Goal: Task Accomplishment & Management: Complete application form

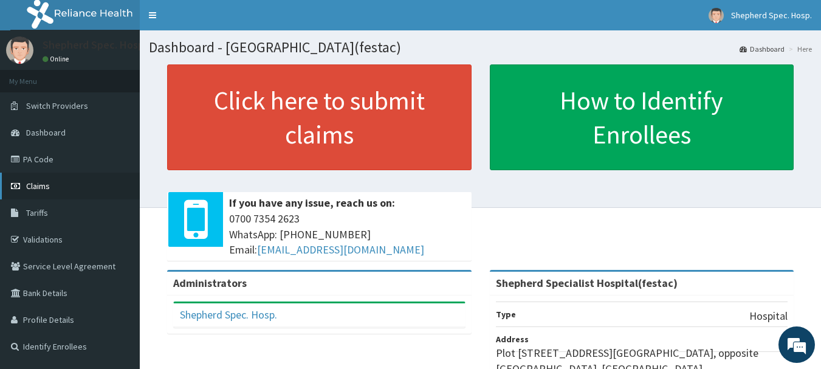
click at [46, 187] on span "Claims" at bounding box center [38, 186] width 24 height 11
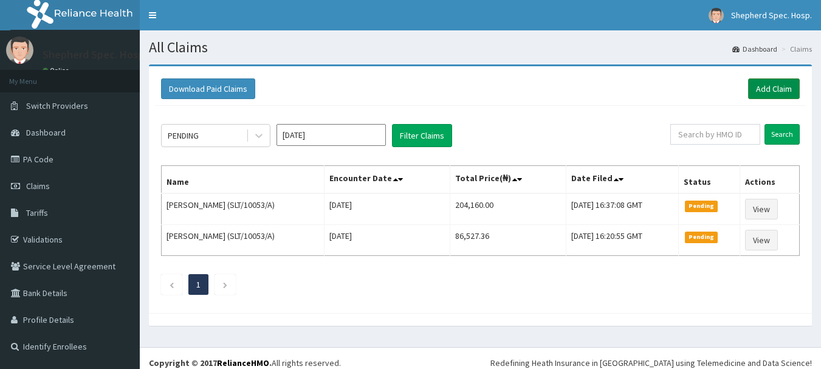
click at [792, 79] on link "Add Claim" at bounding box center [775, 88] width 52 height 21
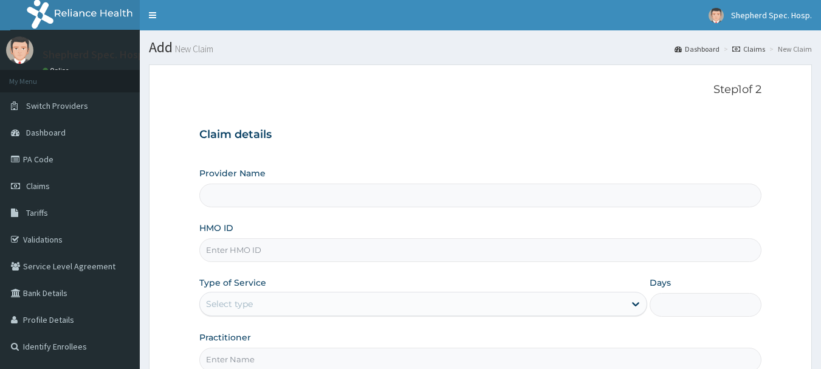
drag, startPoint x: 0, startPoint y: 0, endPoint x: 372, endPoint y: 252, distance: 449.6
click at [372, 252] on input "HMO ID" at bounding box center [480, 250] width 563 height 24
paste input "ALY/10031/A"
type input "ALY/10031/A"
type input "Shepherd Specialist Hospital(festac)"
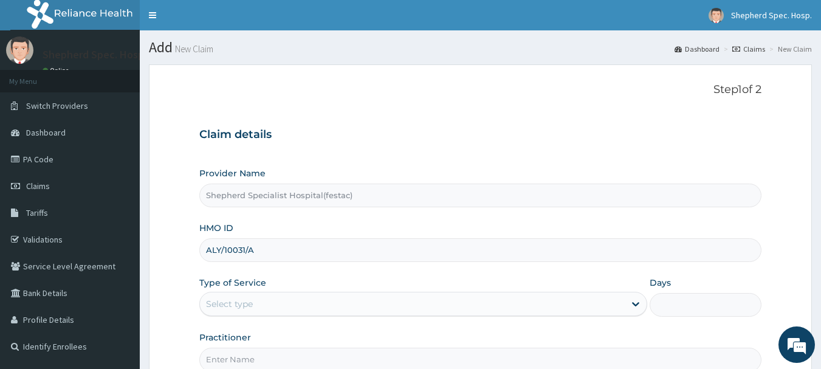
type input "ALY/10031/A"
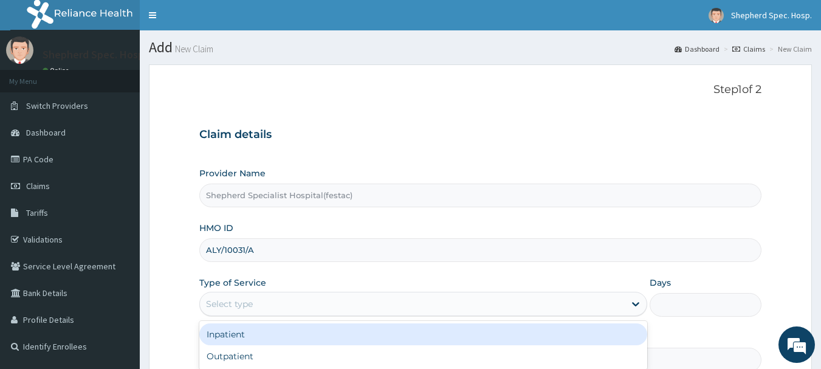
click at [316, 295] on div "Select type" at bounding box center [412, 303] width 425 height 19
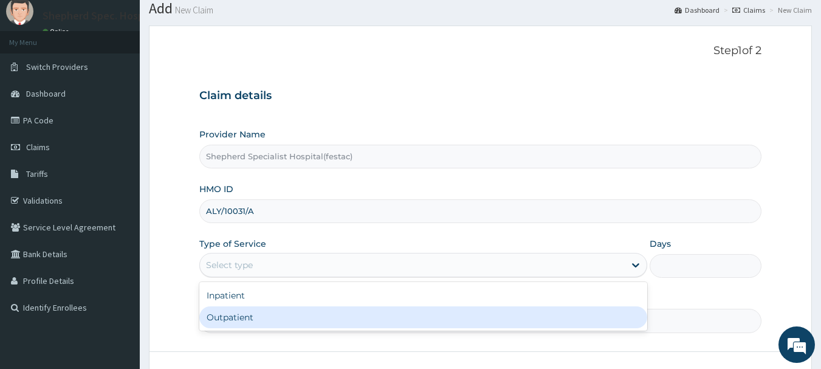
scroll to position [61, 0]
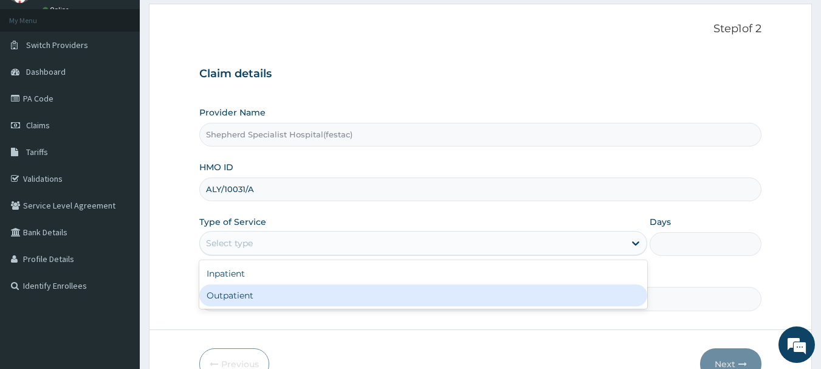
click at [315, 291] on div "Outpatient" at bounding box center [423, 296] width 448 height 22
type input "1"
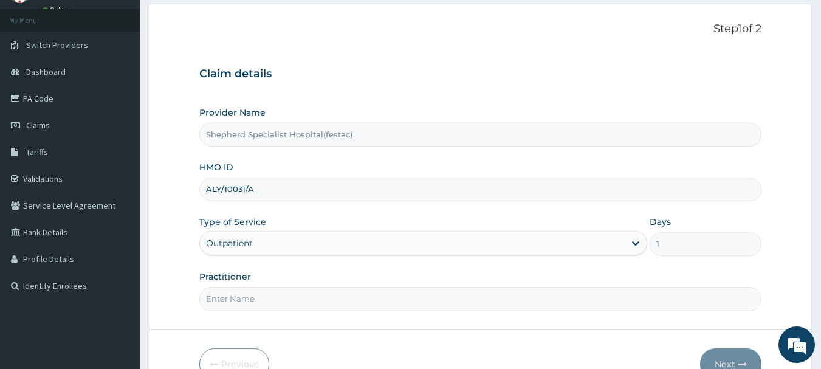
click at [315, 291] on input "Practitioner" at bounding box center [480, 299] width 563 height 24
type input "DR [PERSON_NAME]"
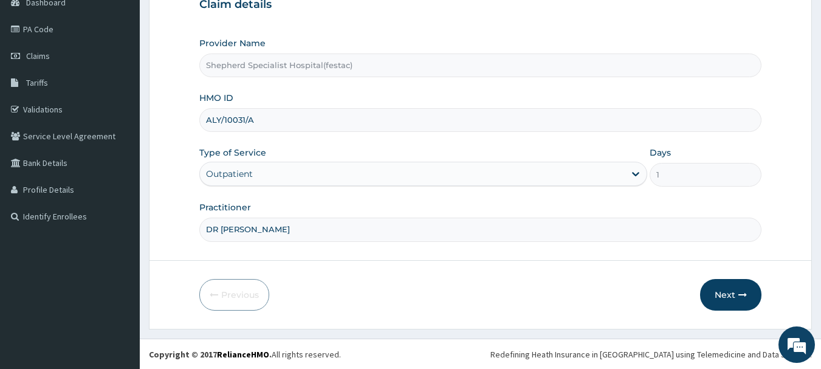
scroll to position [131, 0]
click at [717, 291] on button "Next" at bounding box center [730, 294] width 61 height 32
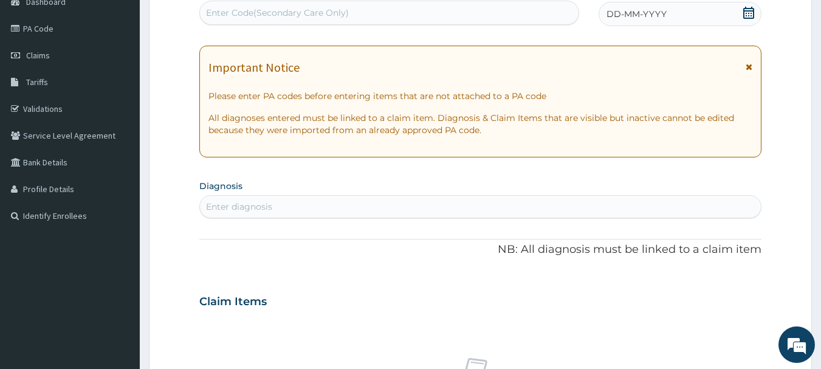
click at [365, 210] on div "Enter diagnosis" at bounding box center [481, 206] width 562 height 19
type input "THYROIS"
click at [261, 282] on div "PA Code / Prescription Code Enter Code(Secondary Care Only) Encounter Date DD-M…" at bounding box center [480, 299] width 563 height 629
click at [263, 215] on div "Enter diagnosis" at bounding box center [481, 206] width 562 height 19
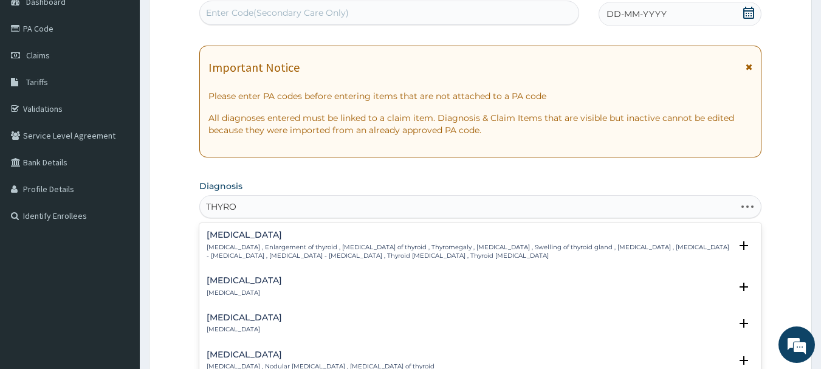
type input "THYROI"
click at [229, 274] on div "Thyroiditis Thyroiditis Select Status Query Query covers suspected (?), Keep in…" at bounding box center [480, 289] width 563 height 37
click at [236, 282] on h4 "Thyroiditis" at bounding box center [244, 280] width 75 height 9
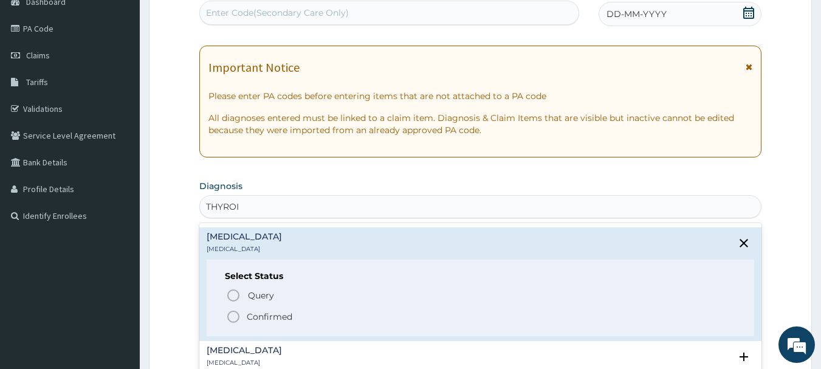
scroll to position [61, 0]
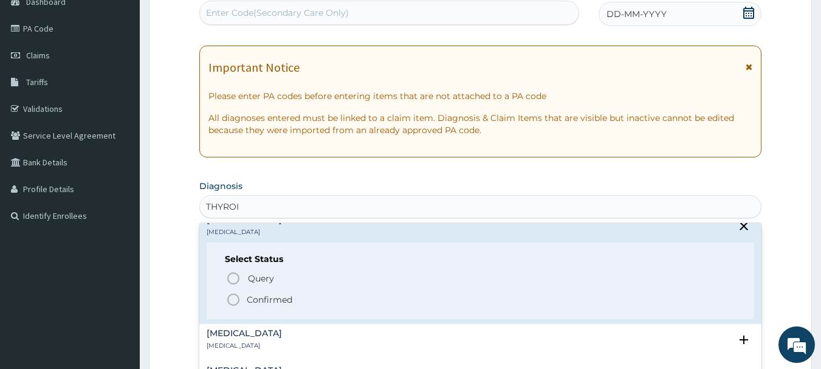
click at [233, 305] on icon "status option filled" at bounding box center [233, 299] width 15 height 15
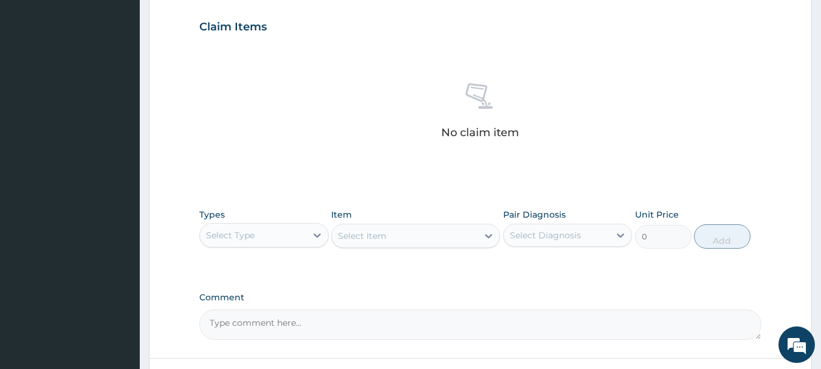
scroll to position [435, 0]
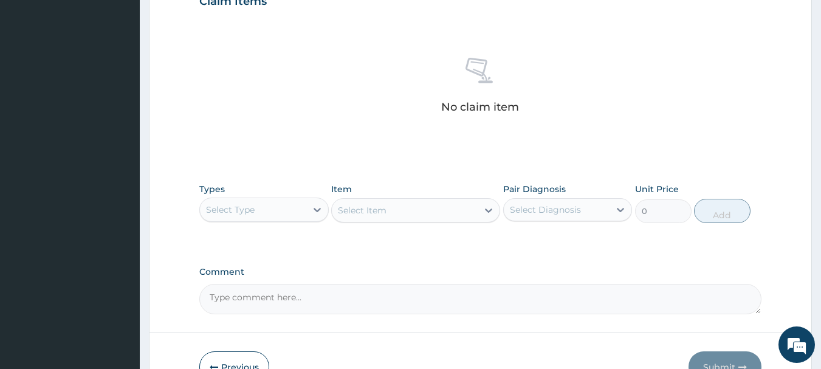
click at [243, 240] on div "Types Select Type Item Select Item Pair Diagnosis Select Diagnosis Unit Price 0…" at bounding box center [480, 212] width 563 height 71
click at [238, 222] on div "Types Select Type" at bounding box center [264, 203] width 130 height 40
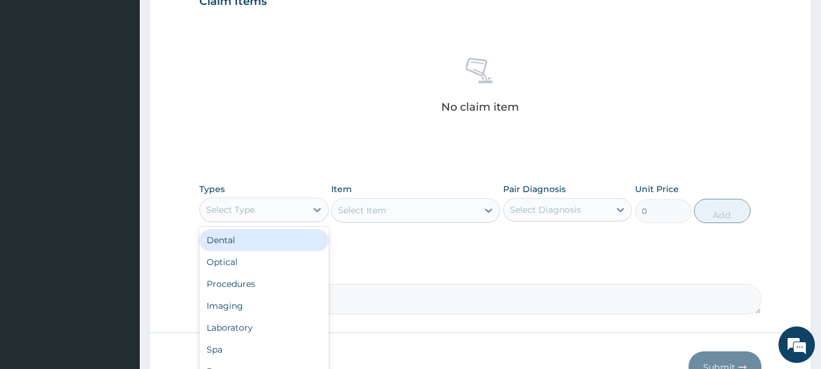
click at [242, 200] on div "Select Type" at bounding box center [253, 209] width 106 height 19
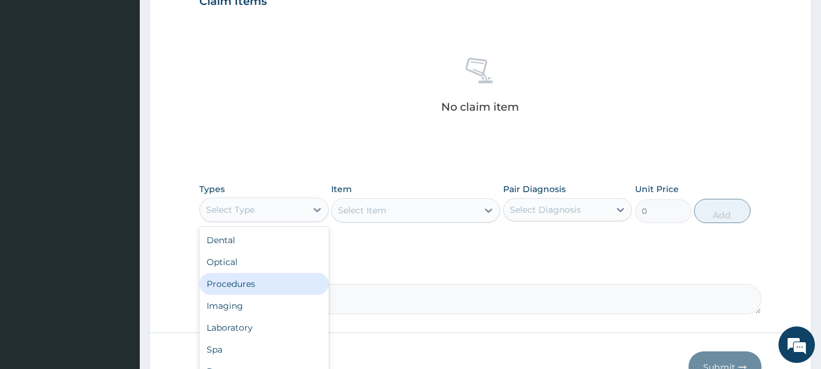
click at [263, 282] on div "Procedures" at bounding box center [264, 284] width 130 height 22
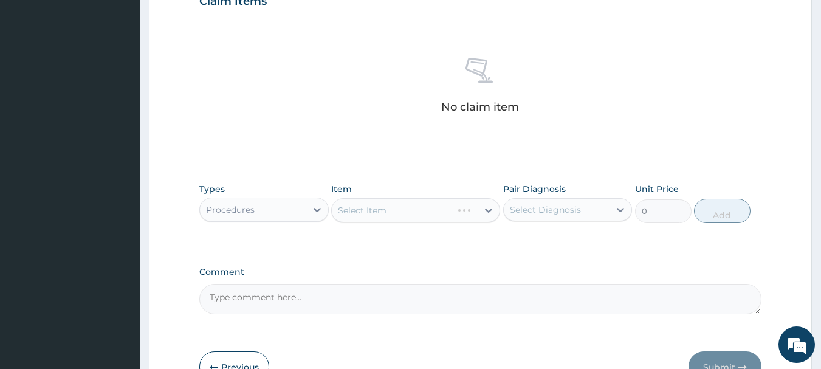
click at [368, 206] on div "Select Item" at bounding box center [415, 210] width 169 height 24
click at [383, 213] on div "Select Item" at bounding box center [415, 210] width 169 height 24
click at [384, 217] on div "Select Item" at bounding box center [415, 210] width 169 height 24
click at [404, 218] on div "Select Item" at bounding box center [415, 210] width 169 height 24
click at [420, 207] on div "Select Item" at bounding box center [415, 210] width 169 height 24
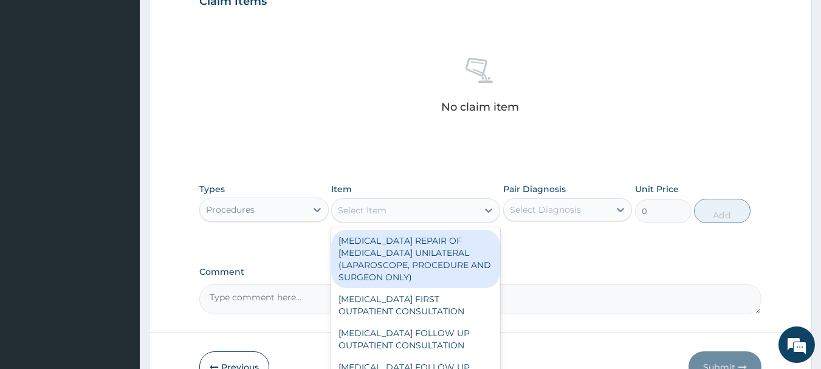
click at [420, 207] on div "Select Item" at bounding box center [405, 210] width 146 height 19
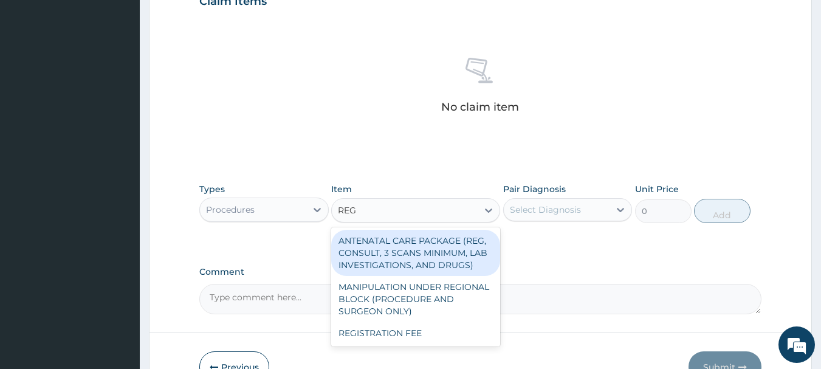
type input "REGI"
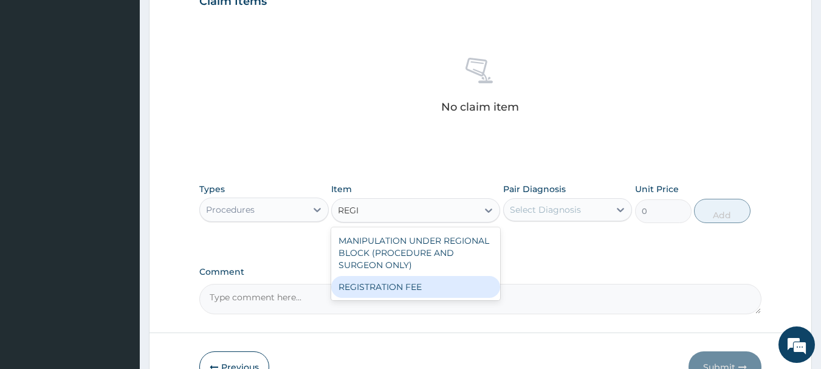
click at [419, 289] on div "REGISTRATION FEE" at bounding box center [415, 287] width 169 height 22
type input "3000"
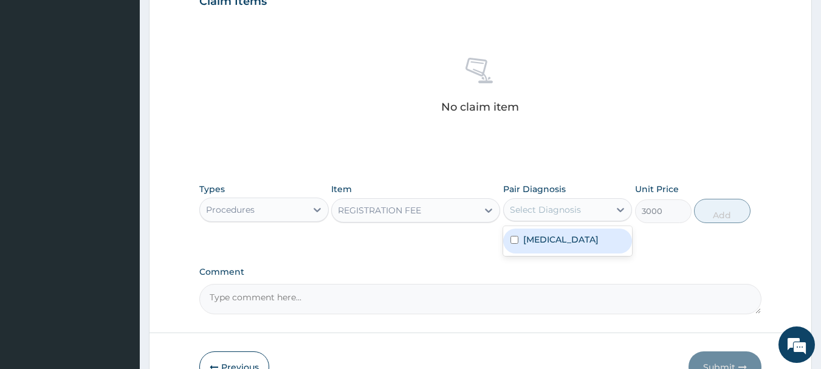
click at [555, 206] on div "Select Diagnosis" at bounding box center [545, 210] width 71 height 12
click at [552, 240] on label "Thyroiditis" at bounding box center [561, 239] width 75 height 12
click at [581, 240] on div "Thyroiditis" at bounding box center [568, 241] width 130 height 25
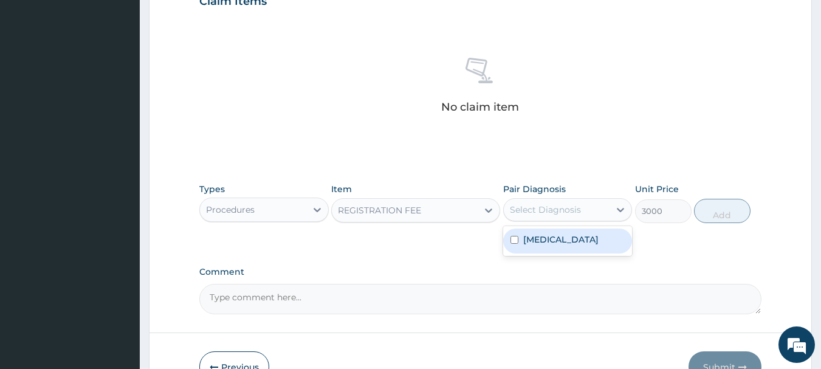
click at [516, 238] on input "checkbox" at bounding box center [515, 240] width 8 height 8
checkbox input "true"
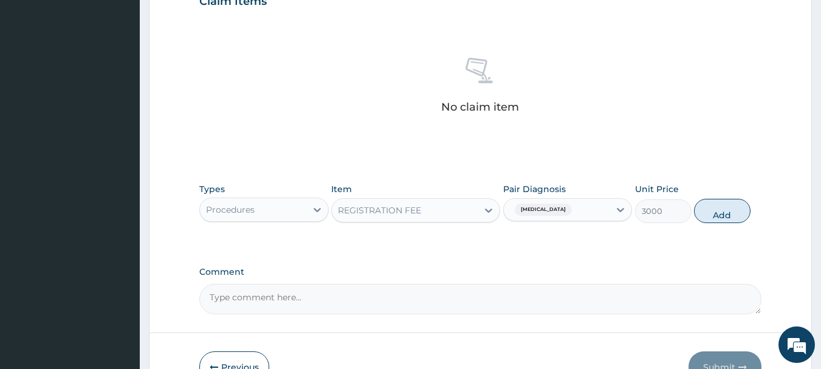
click at [723, 202] on button "Add" at bounding box center [722, 211] width 57 height 24
type input "0"
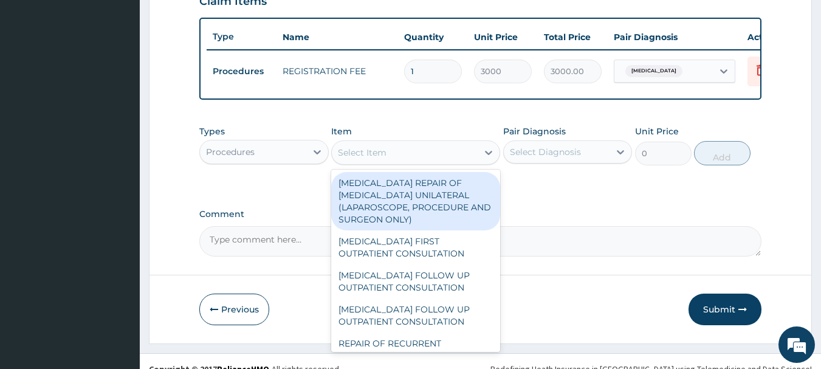
click at [360, 159] on div "Select Item" at bounding box center [362, 153] width 49 height 12
drag, startPoint x: 360, startPoint y: 165, endPoint x: 360, endPoint y: 181, distance: 15.2
click at [360, 159] on div "Select Item" at bounding box center [362, 153] width 49 height 12
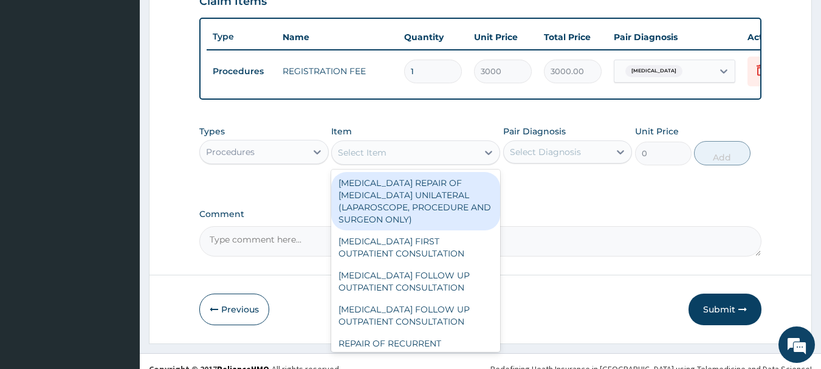
click at [373, 159] on div "Select Item" at bounding box center [362, 153] width 49 height 12
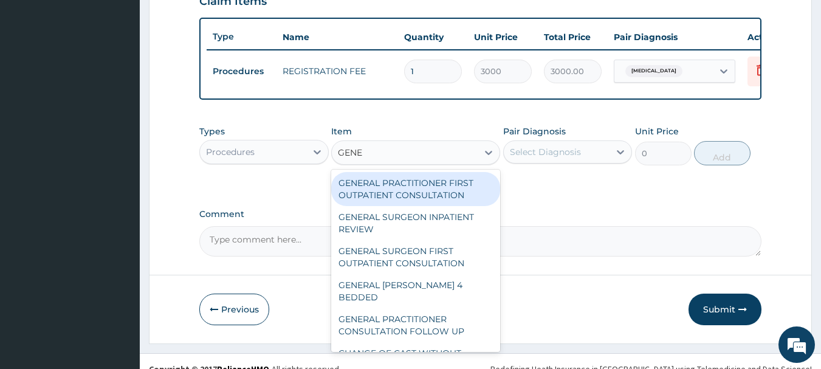
type input "GENER"
click at [412, 204] on div "GENERAL PRACTITIONER FIRST OUTPATIENT CONSULTATION" at bounding box center [415, 189] width 169 height 34
type input "4500"
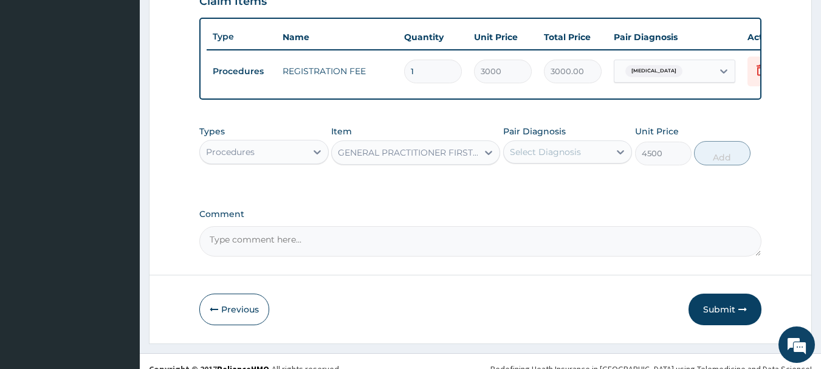
click at [532, 156] on div "Select Diagnosis" at bounding box center [545, 152] width 71 height 12
click at [534, 188] on label "Thyroiditis" at bounding box center [561, 182] width 75 height 12
checkbox input "true"
click at [733, 161] on button "Add" at bounding box center [722, 153] width 57 height 24
type input "0"
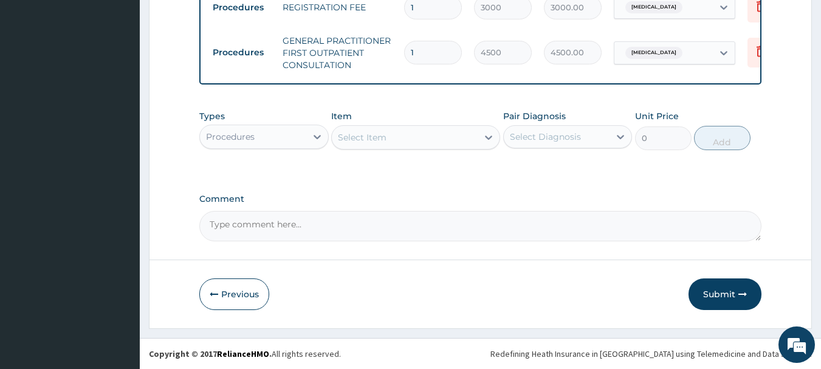
scroll to position [508, 0]
click at [711, 297] on button "Submit" at bounding box center [725, 294] width 73 height 32
click at [739, 295] on icon "button" at bounding box center [743, 294] width 9 height 9
click at [728, 294] on button "Submit" at bounding box center [725, 294] width 73 height 32
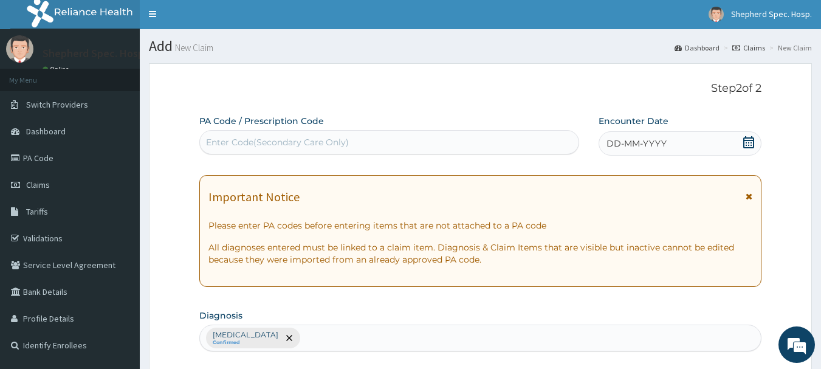
scroll to position [0, 0]
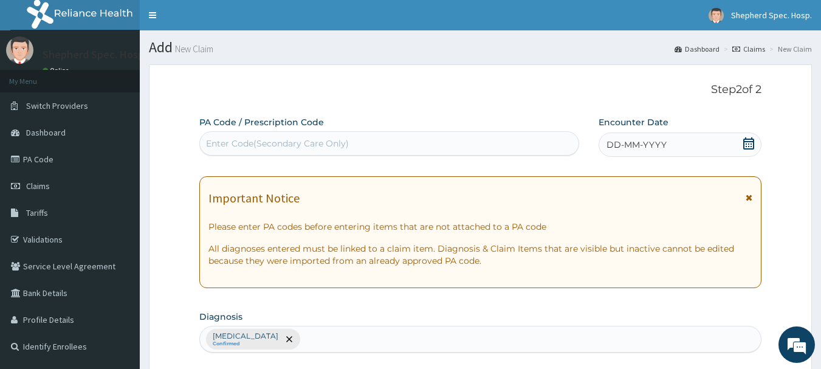
click at [749, 143] on icon at bounding box center [749, 143] width 12 height 12
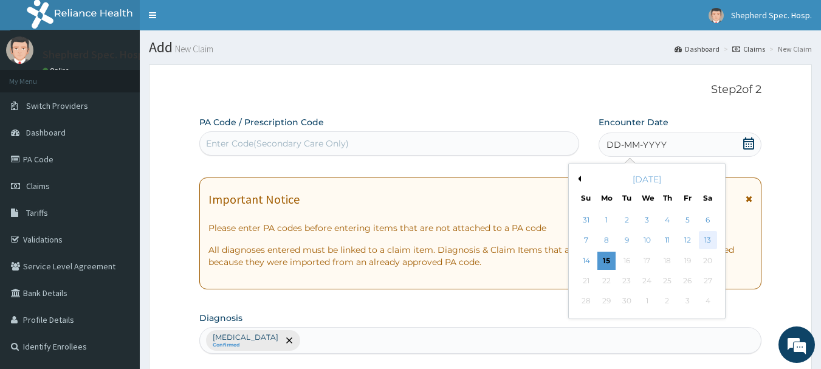
click at [707, 243] on div "13" at bounding box center [708, 241] width 18 height 18
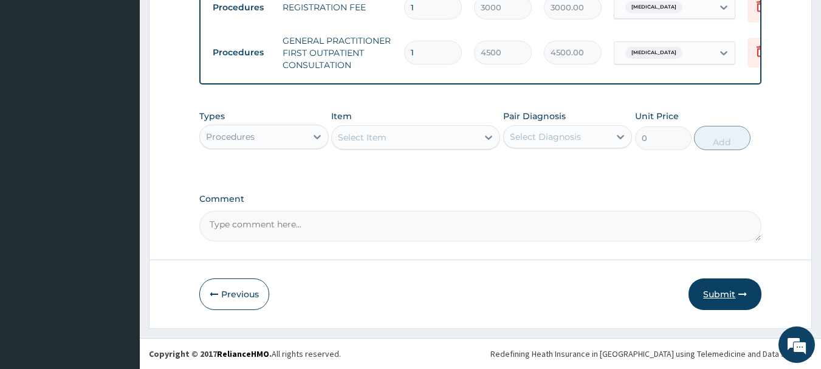
click at [722, 304] on button "Submit" at bounding box center [725, 294] width 73 height 32
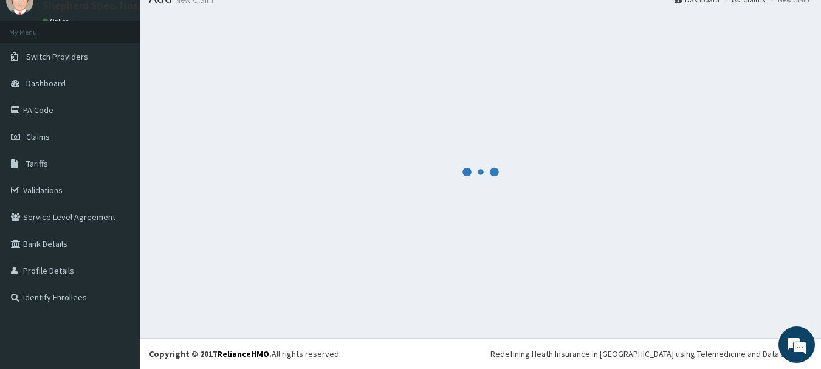
scroll to position [49, 0]
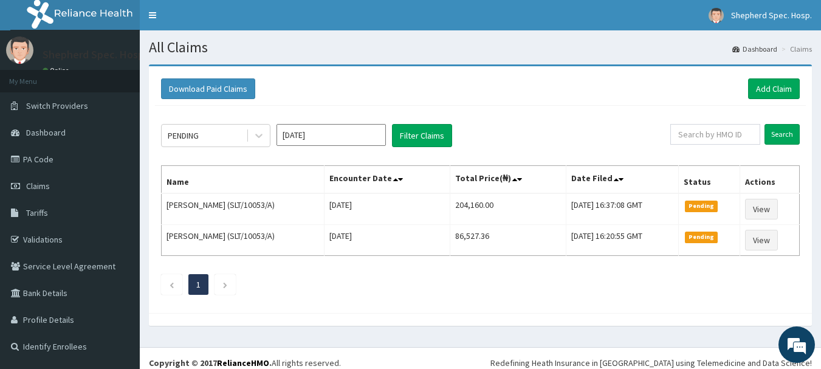
click at [377, 79] on div "Download Paid Claims Add Claim" at bounding box center [480, 88] width 639 height 21
click at [764, 88] on link "Add Claim" at bounding box center [775, 88] width 52 height 21
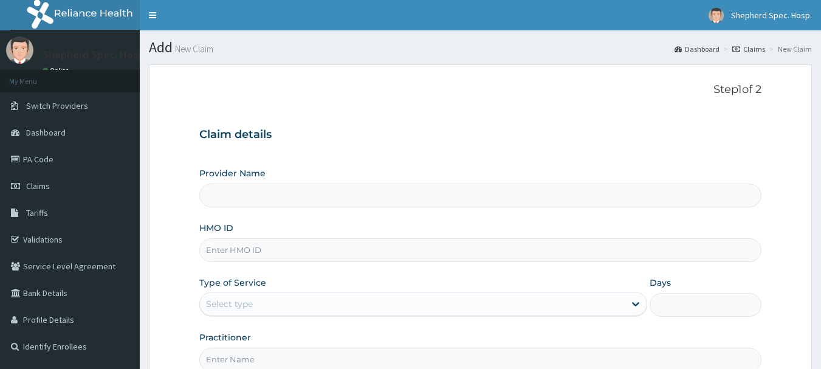
click at [299, 253] on input "HMO ID" at bounding box center [480, 250] width 563 height 24
type input "Shepherd Specialist Hospital(festac)"
paste input "PPY/10039/B"
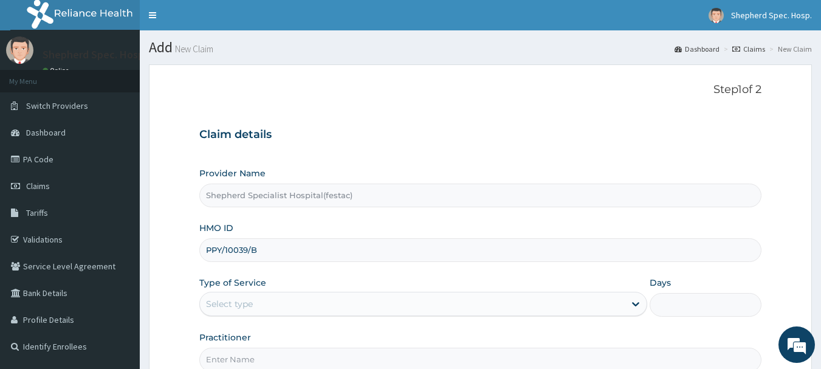
type input "PPY/10039/B"
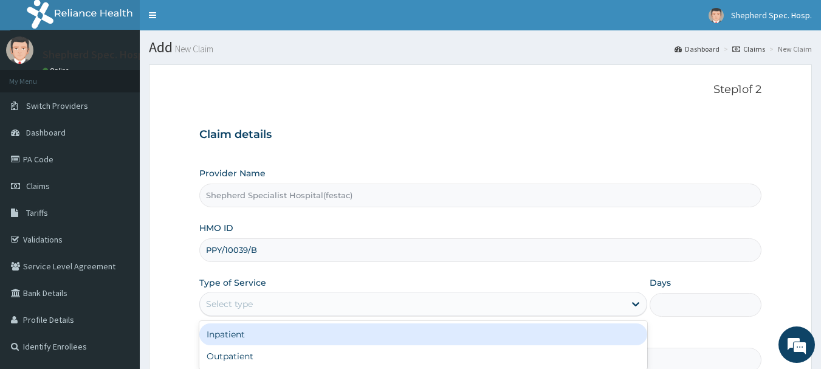
click at [216, 306] on div "Select type" at bounding box center [229, 304] width 47 height 12
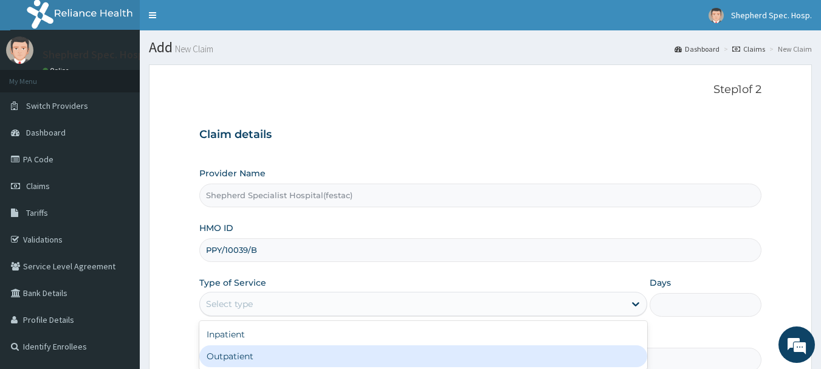
click at [230, 363] on div "Outpatient" at bounding box center [423, 356] width 448 height 22
type input "1"
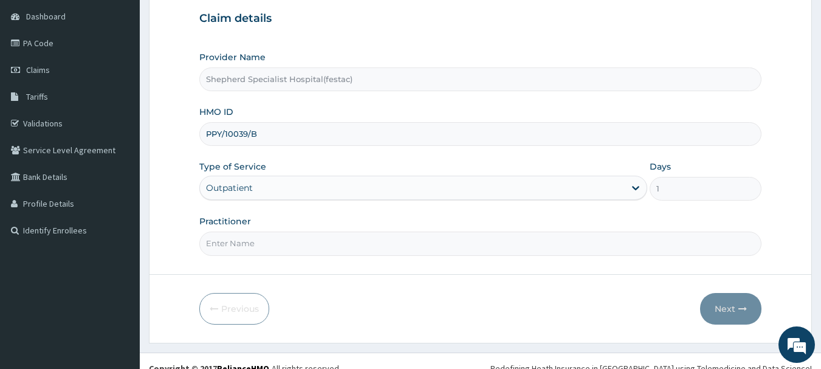
scroll to position [131, 0]
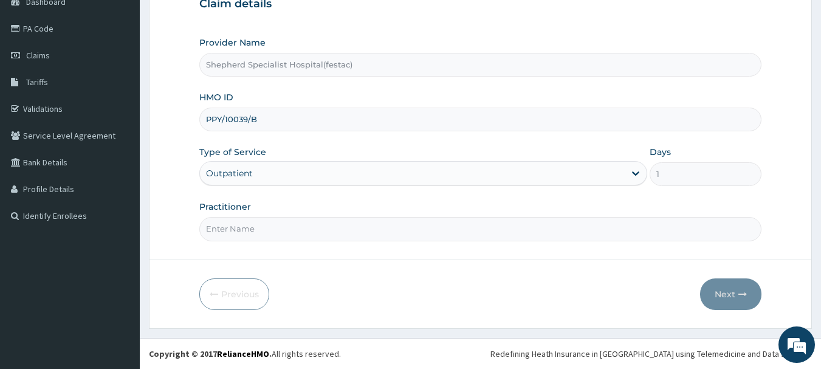
click at [299, 229] on input "Practitioner" at bounding box center [480, 229] width 563 height 24
type input "DR CHRIS"
click at [727, 284] on button "Next" at bounding box center [730, 294] width 61 height 32
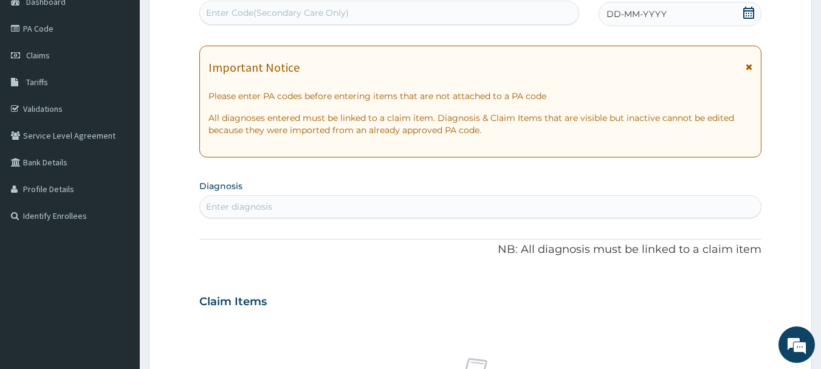
click at [741, 13] on div "DD-MM-YYYY" at bounding box center [680, 14] width 163 height 24
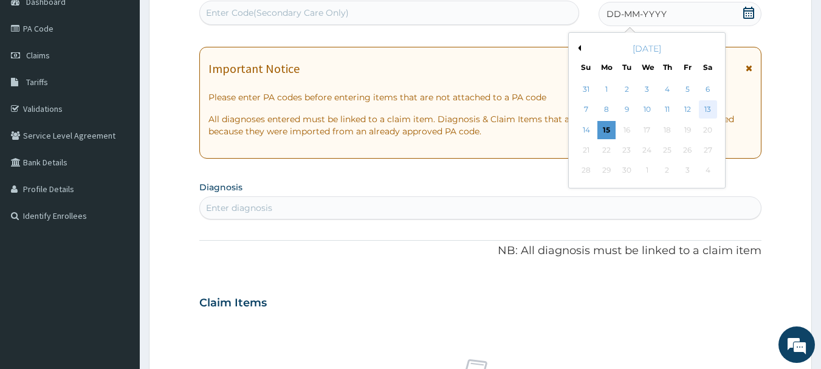
click at [710, 111] on div "13" at bounding box center [708, 110] width 18 height 18
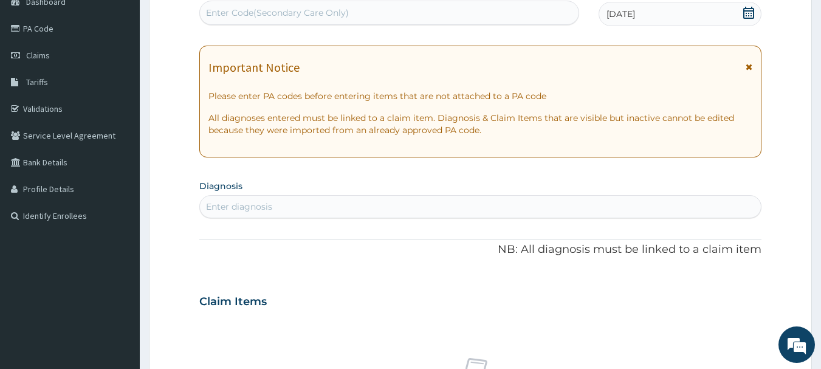
scroll to position [252, 0]
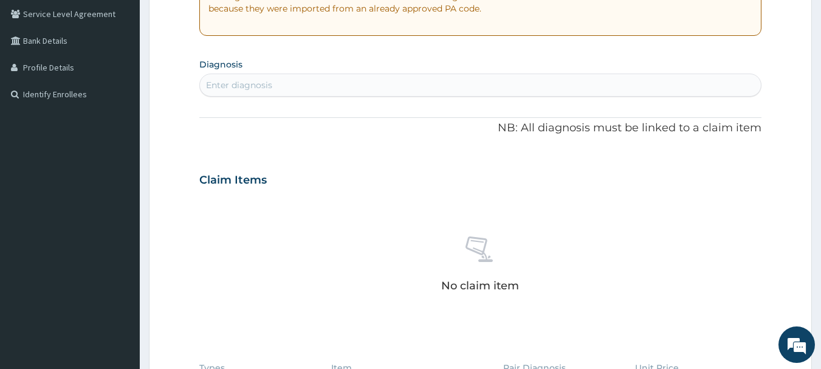
click at [319, 106] on div "PA Code / Prescription Code Enter Code(Secondary Care Only) Encounter Date 13-0…" at bounding box center [480, 178] width 563 height 629
click at [323, 85] on div "Enter diagnosis" at bounding box center [481, 84] width 562 height 19
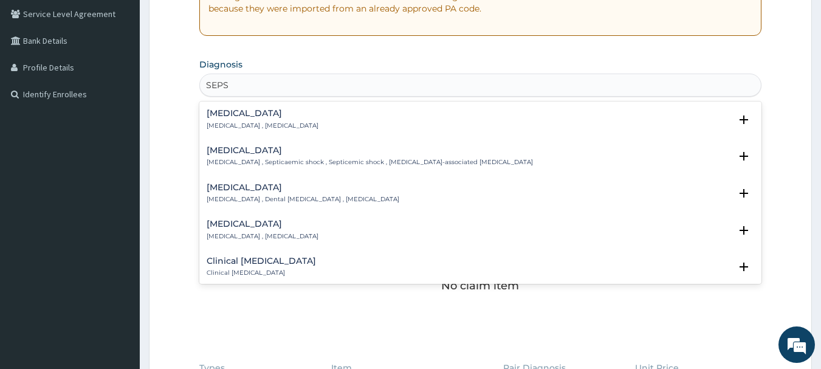
type input "SEPSI"
click at [275, 120] on div "Sepsis Systemic infection , Sepsis" at bounding box center [263, 119] width 112 height 21
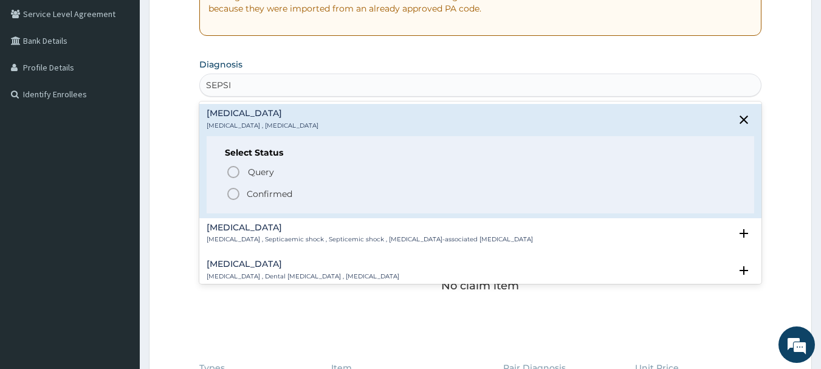
click at [235, 196] on icon "status option filled" at bounding box center [233, 194] width 15 height 15
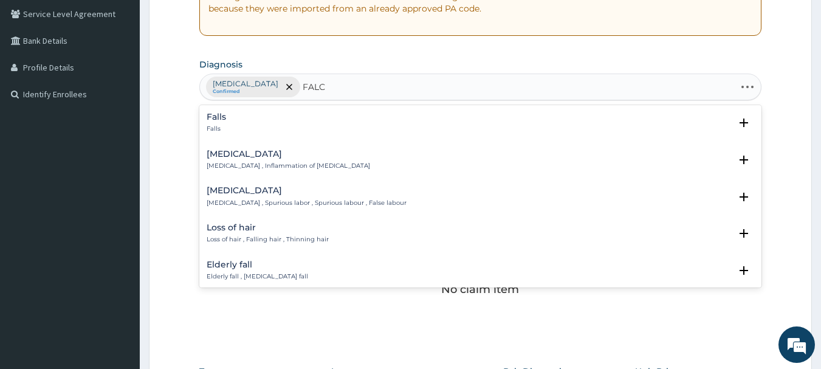
type input "FALCI"
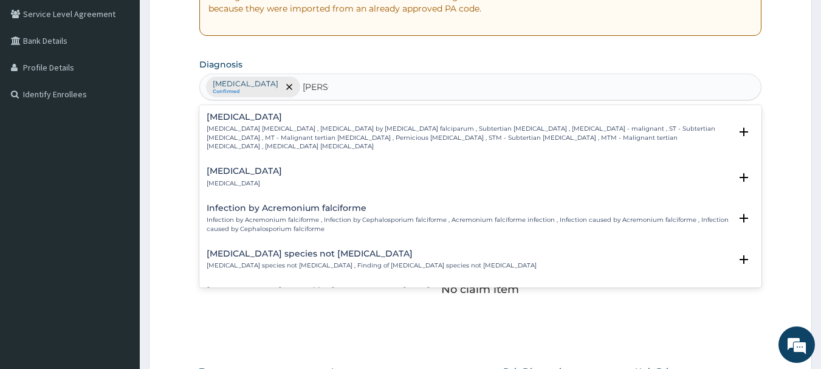
click at [241, 110] on div "Falciparum malaria Falciparum malaria , Malignant tertian malaria , Malaria by …" at bounding box center [480, 135] width 563 height 54
click at [243, 132] on p "Falciparum malaria , Malignant tertian malaria , Malaria by Plasmodium falcipar…" at bounding box center [469, 138] width 525 height 26
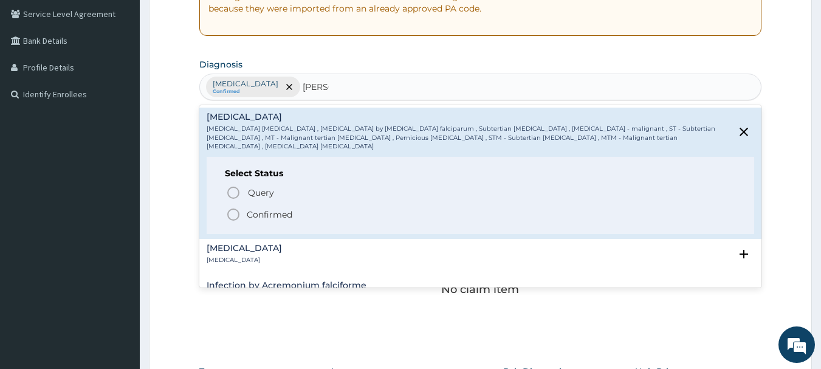
drag, startPoint x: 229, startPoint y: 206, endPoint x: 225, endPoint y: 192, distance: 15.2
click at [229, 207] on icon "status option filled" at bounding box center [233, 214] width 15 height 15
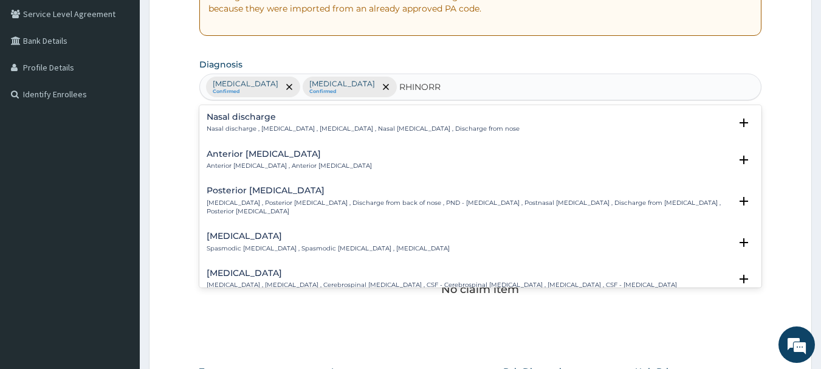
type input "RHINORRH"
click at [235, 116] on h4 "Nasal discharge" at bounding box center [363, 116] width 313 height 9
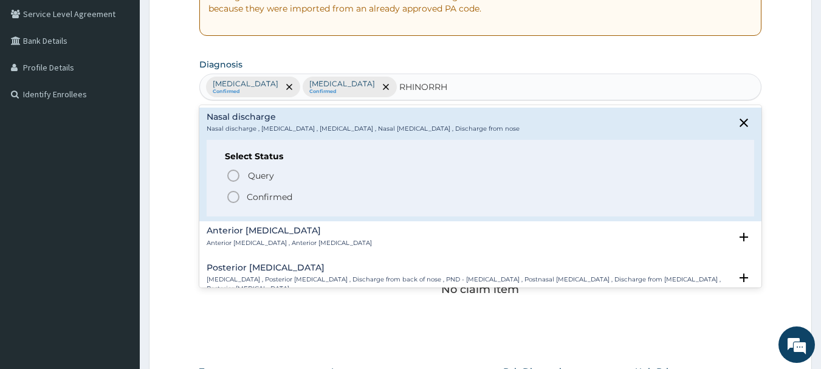
click at [226, 196] on icon "status option filled" at bounding box center [233, 197] width 15 height 15
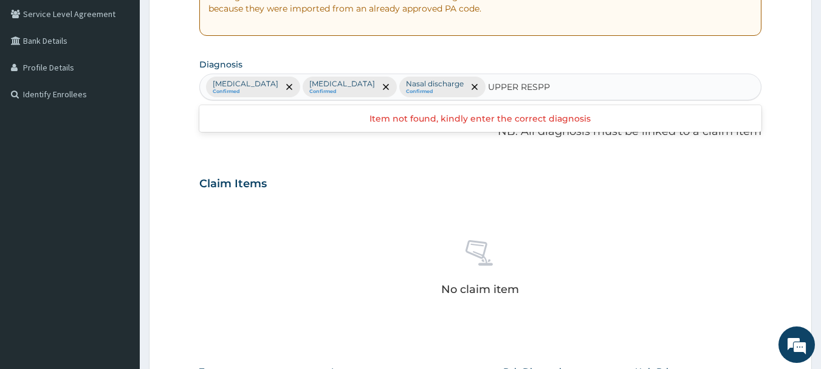
type input "UPPER RESP"
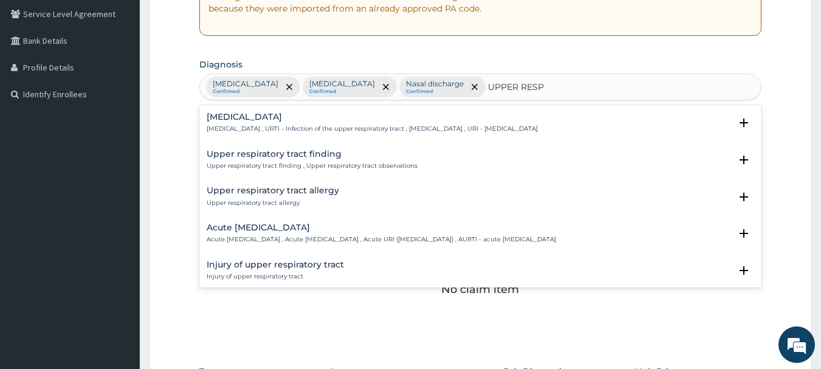
click at [268, 133] on p "Upper respiratory infection , URTI - Infection of the upper respiratory tract ,…" at bounding box center [372, 129] width 331 height 9
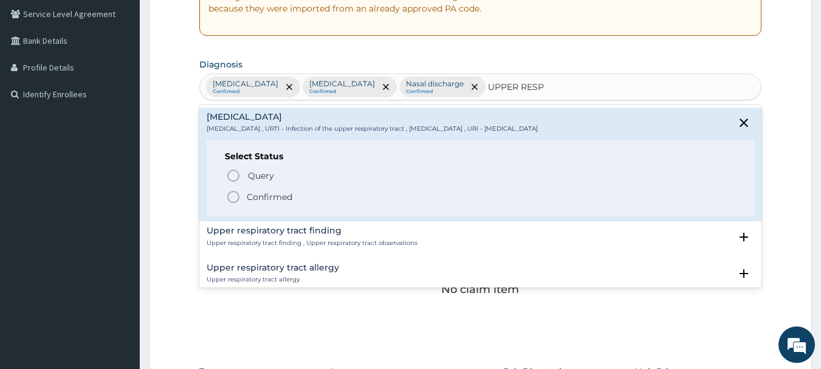
click at [233, 199] on icon "status option filled" at bounding box center [233, 197] width 15 height 15
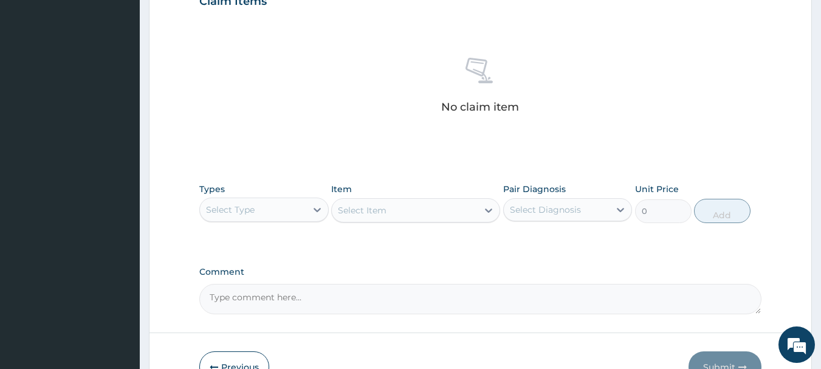
scroll to position [508, 0]
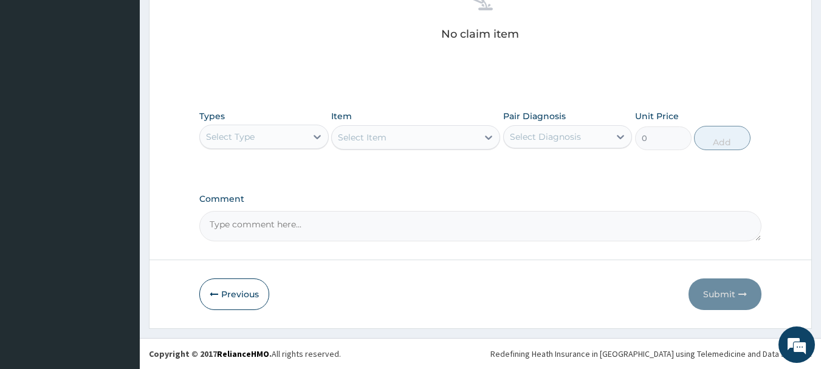
click at [252, 153] on div "Types Select Type Item Select Item Pair Diagnosis Select Diagnosis Unit Price 0…" at bounding box center [480, 130] width 563 height 52
click at [251, 141] on div "Select Type" at bounding box center [230, 137] width 49 height 12
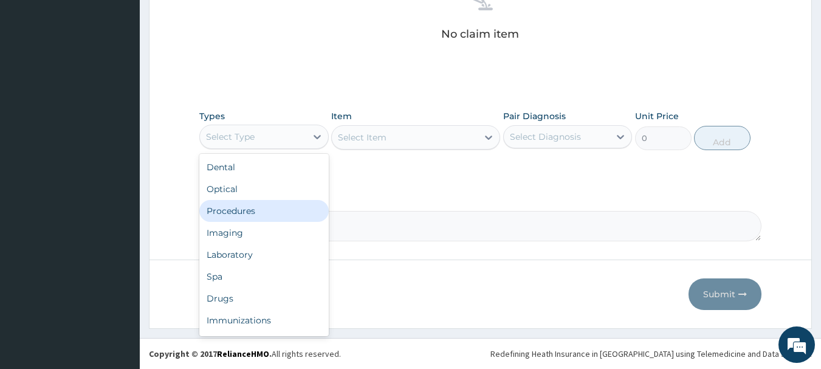
click at [253, 219] on div "Procedures" at bounding box center [264, 211] width 130 height 22
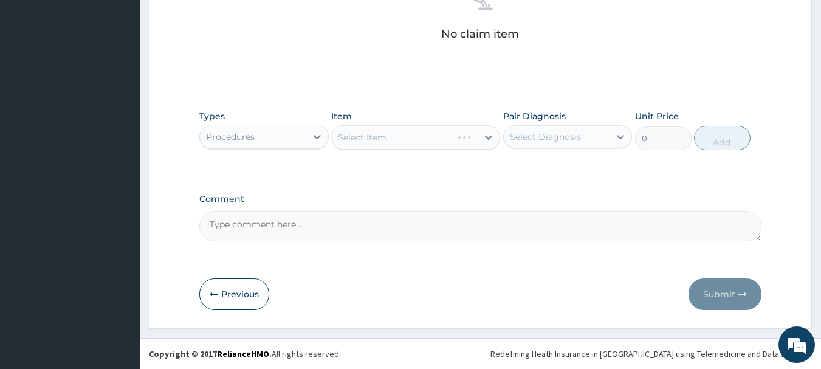
click at [377, 139] on div "Select Item" at bounding box center [415, 137] width 169 height 24
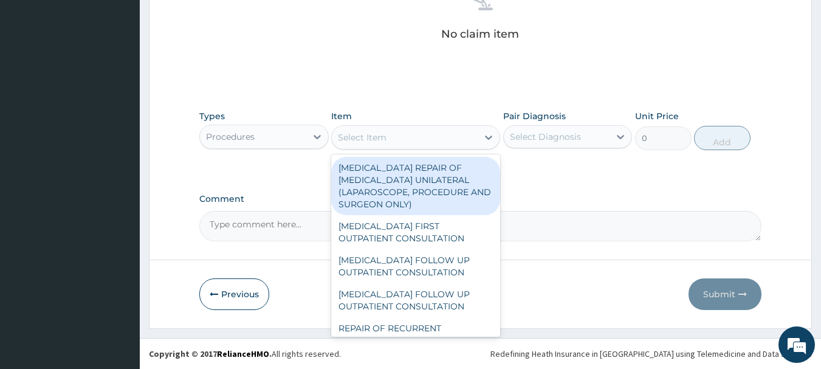
click at [377, 139] on div "Select Item" at bounding box center [362, 137] width 49 height 12
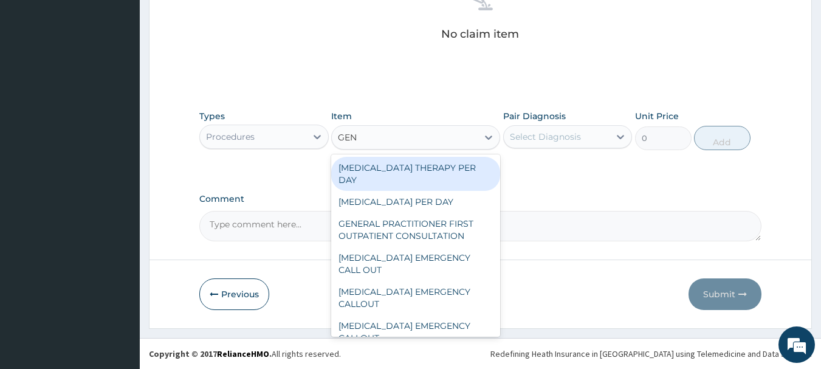
type input "GENE"
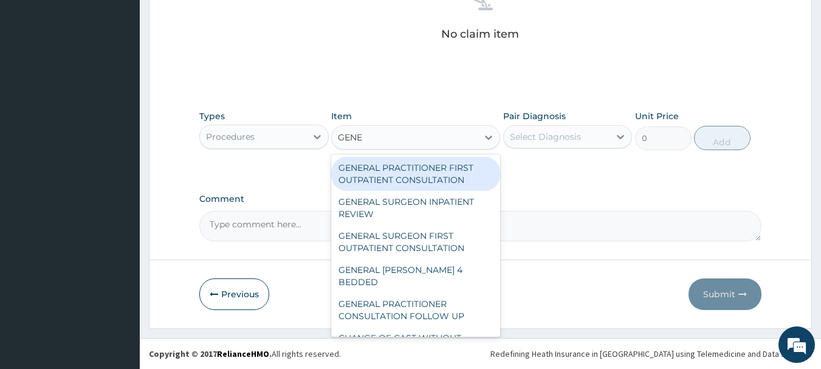
click at [367, 173] on div "GENERAL PRACTITIONER FIRST OUTPATIENT CONSULTATION" at bounding box center [415, 174] width 169 height 34
type input "4500"
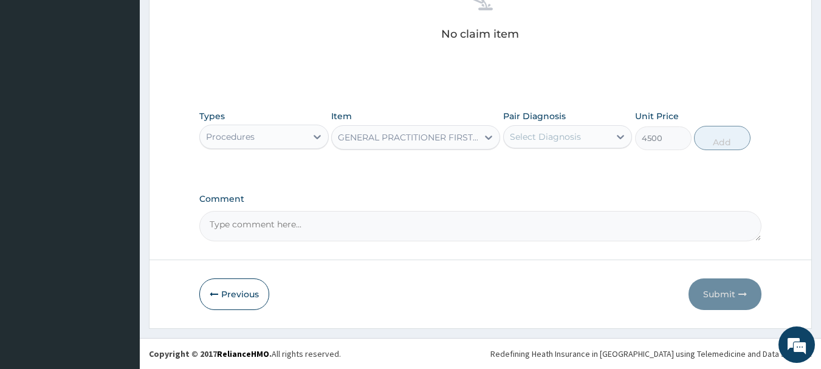
click at [603, 147] on div "Select Diagnosis" at bounding box center [568, 136] width 130 height 23
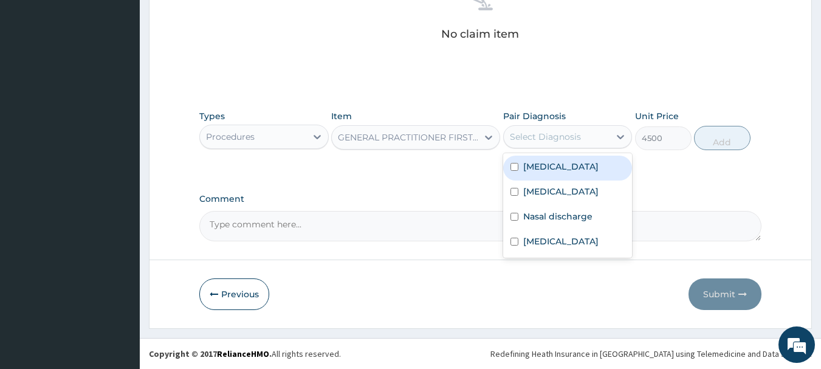
click at [536, 174] on div "Sepsis" at bounding box center [568, 168] width 130 height 25
checkbox input "true"
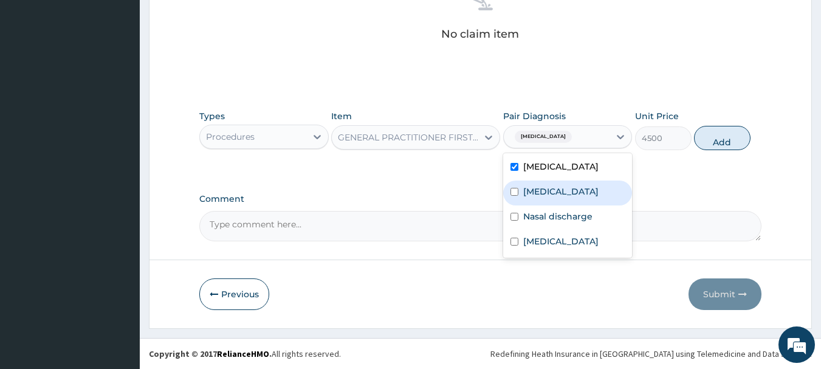
drag, startPoint x: 532, startPoint y: 188, endPoint x: 533, endPoint y: 199, distance: 11.0
click at [533, 188] on label "Falciparum malaria" at bounding box center [561, 191] width 75 height 12
checkbox input "true"
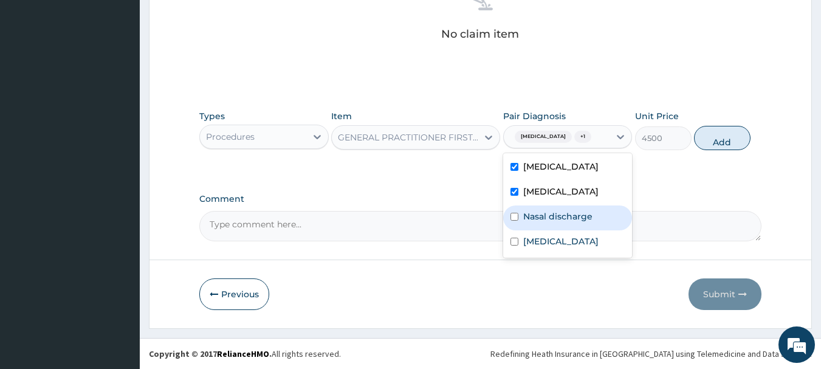
click at [525, 217] on label "Nasal discharge" at bounding box center [558, 216] width 69 height 12
checkbox input "true"
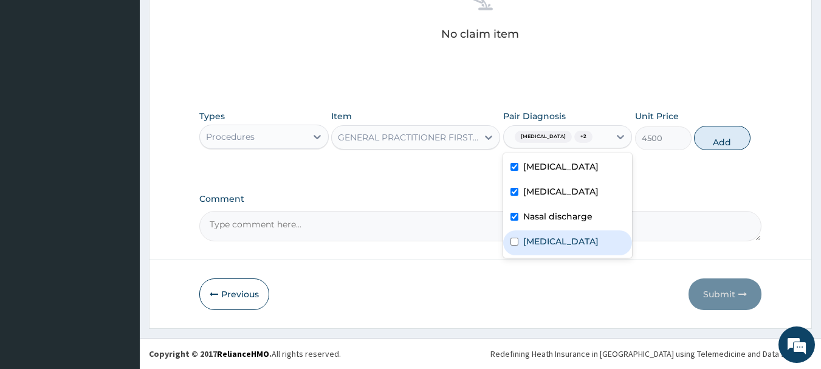
click at [524, 240] on label "Upper respiratory infection" at bounding box center [561, 241] width 75 height 12
checkbox input "true"
click at [743, 139] on button "Add" at bounding box center [722, 138] width 57 height 24
type input "0"
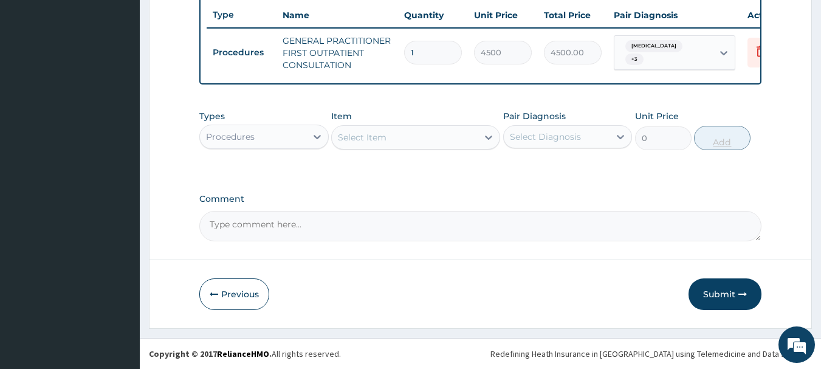
scroll to position [466, 0]
click at [376, 133] on div "Select Item" at bounding box center [362, 137] width 49 height 12
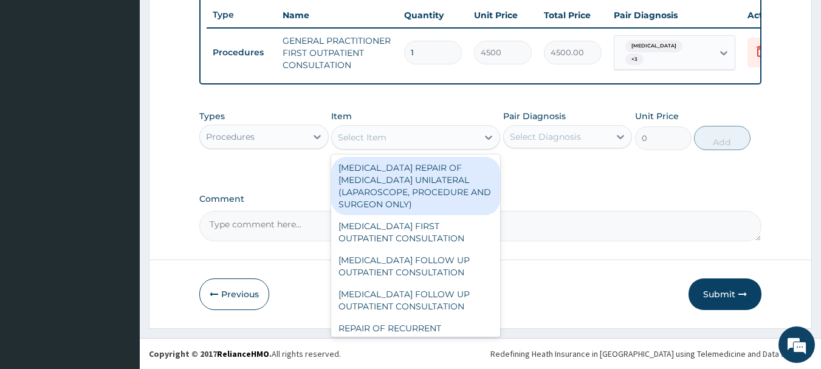
click at [272, 139] on div "Procedures" at bounding box center [253, 136] width 106 height 19
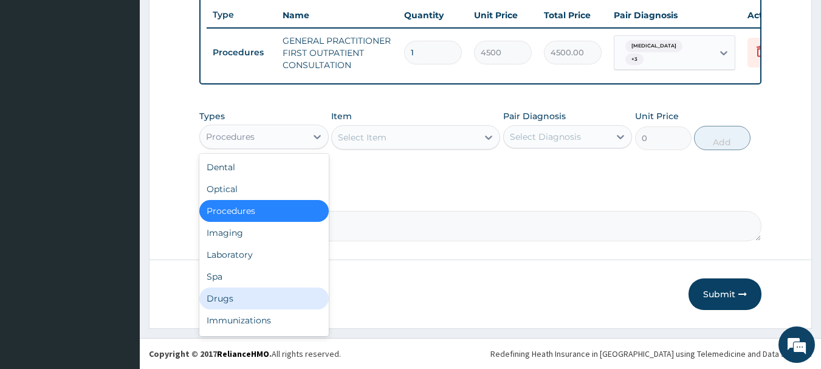
click at [237, 291] on div "Drugs" at bounding box center [264, 299] width 130 height 22
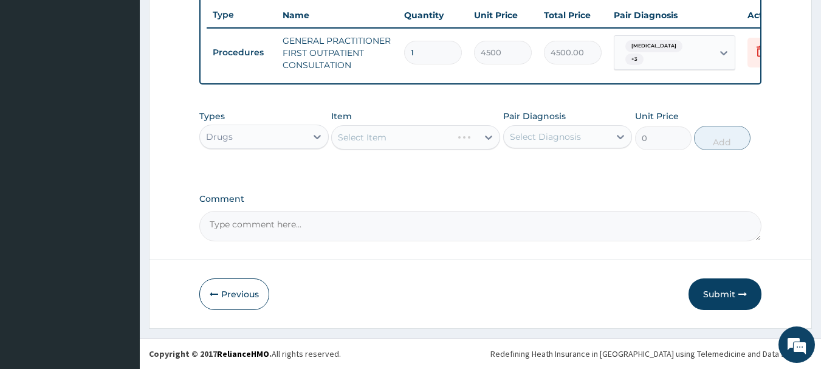
click at [403, 145] on div "Select Item" at bounding box center [415, 137] width 169 height 24
click at [379, 133] on div "Select Item" at bounding box center [415, 137] width 169 height 24
click at [378, 140] on div "Select Item" at bounding box center [415, 137] width 169 height 24
click at [401, 140] on div "Select Item" at bounding box center [415, 137] width 169 height 24
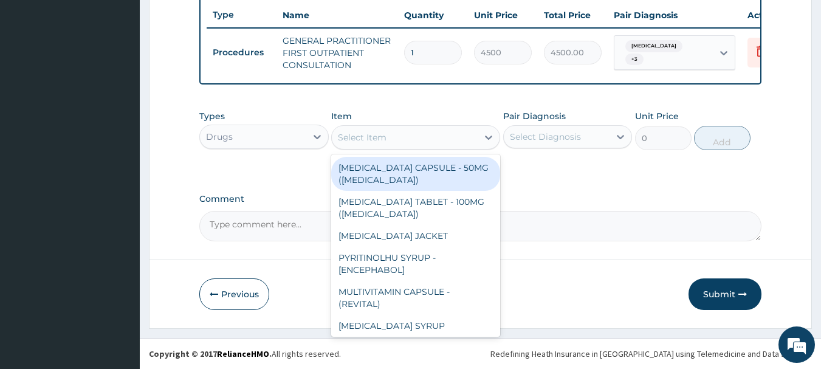
click at [452, 139] on div "Select Item" at bounding box center [405, 137] width 146 height 19
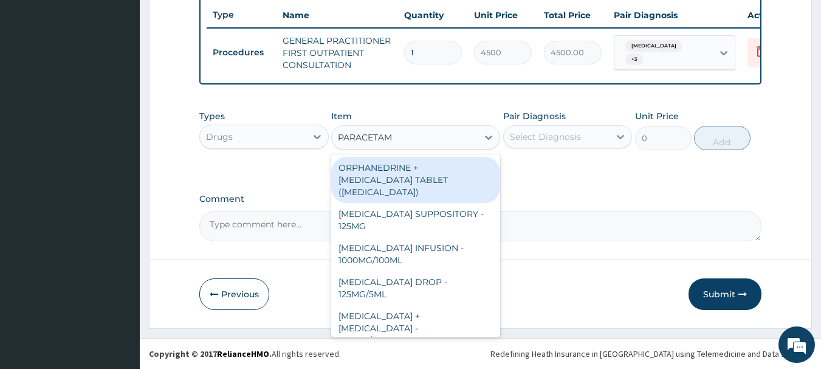
type input "PARACETAMO"
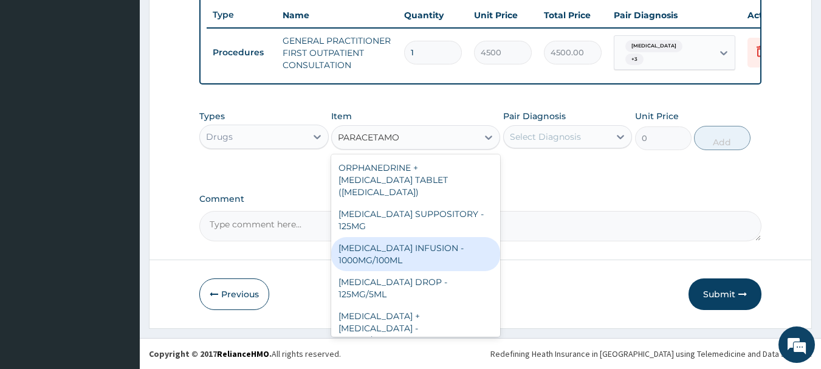
scroll to position [129, 0]
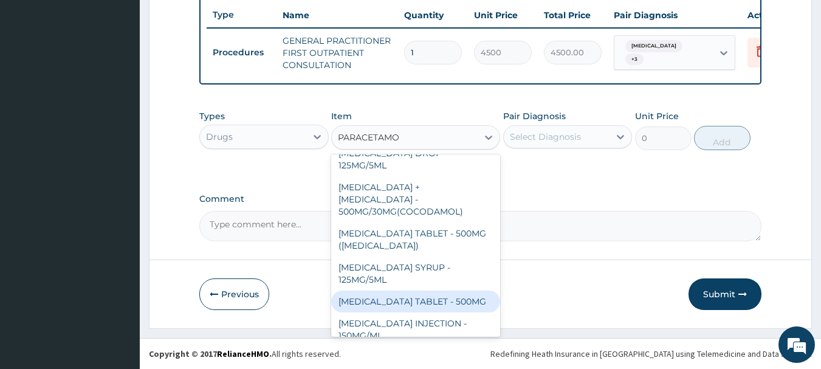
click at [440, 291] on div "[MEDICAL_DATA] TABLET - 500MG" at bounding box center [415, 302] width 169 height 22
type input "38.400000000000006"
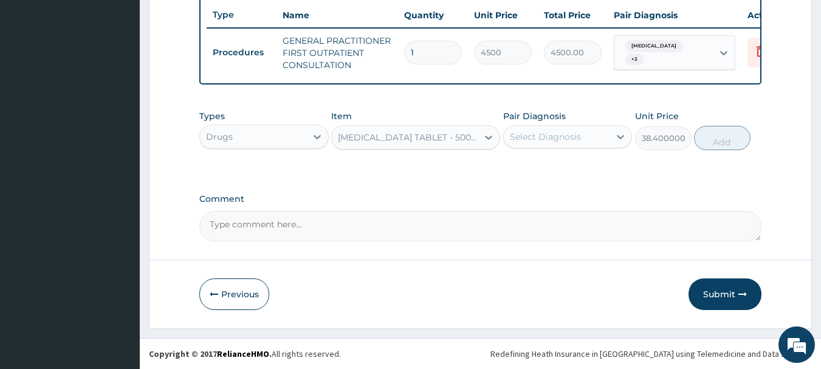
click at [553, 139] on div "Select Diagnosis" at bounding box center [545, 137] width 71 height 12
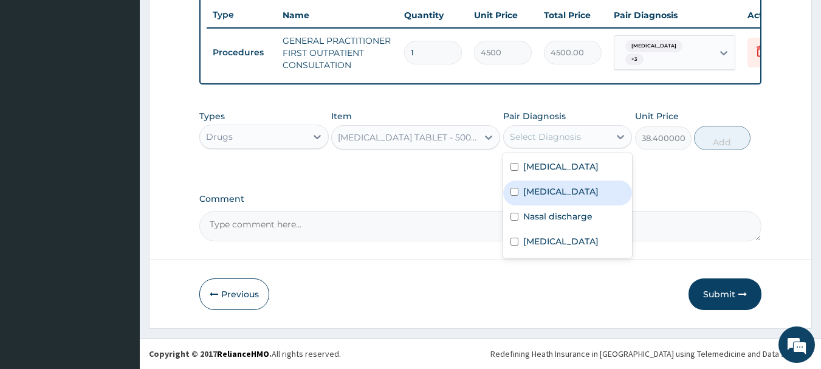
click at [562, 191] on label "Falciparum malaria" at bounding box center [561, 191] width 75 height 12
checkbox input "true"
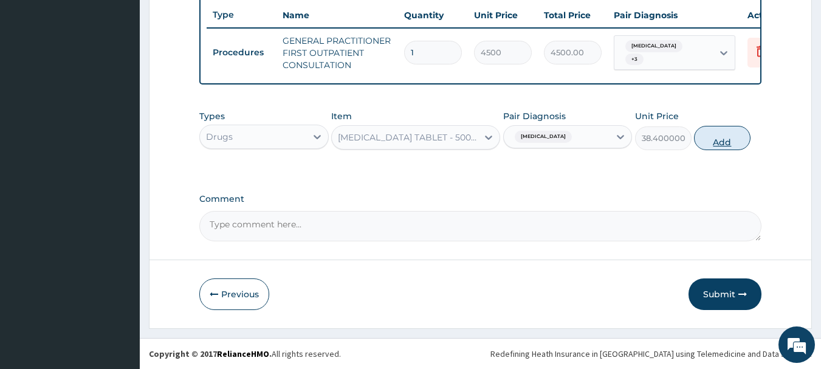
click at [741, 145] on button "Add" at bounding box center [722, 138] width 57 height 24
type input "0"
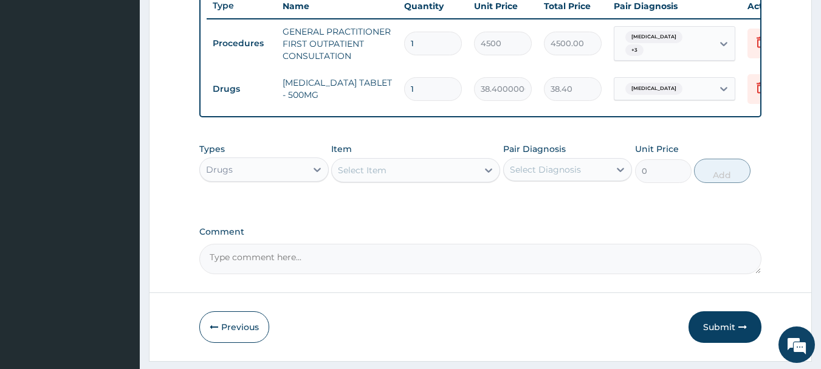
type input "18"
type input "691.20"
type input "18"
click at [434, 180] on div "Select Item" at bounding box center [405, 170] width 146 height 19
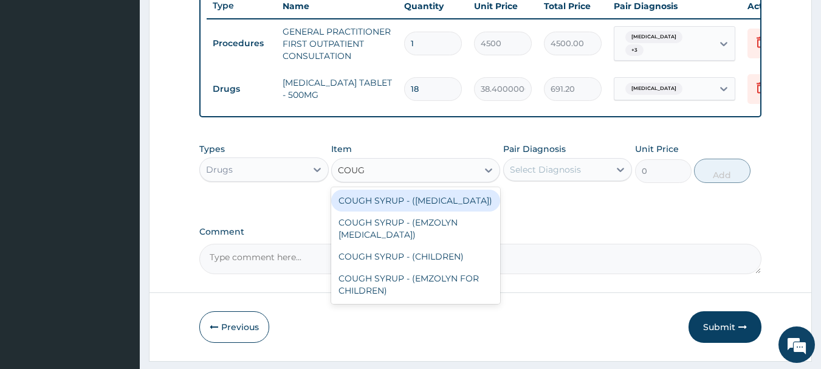
type input "COUGH"
click at [454, 210] on div "COUGH SYRUP - (EXPECTORANT)" at bounding box center [415, 201] width 169 height 22
type input "1280"
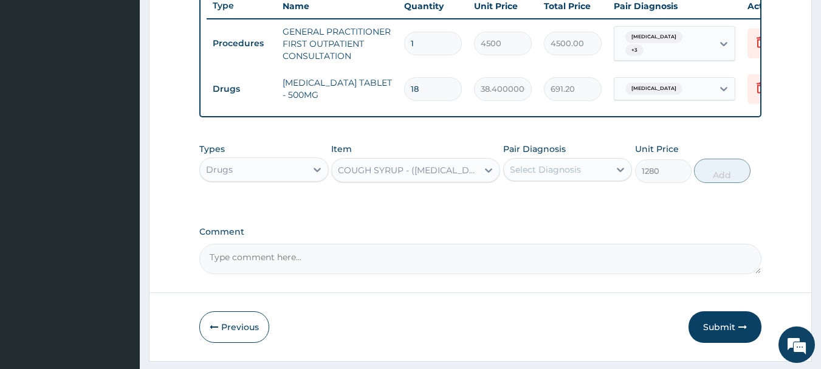
click at [425, 176] on div "COUGH SYRUP - (EXPECTORANT)" at bounding box center [408, 170] width 141 height 12
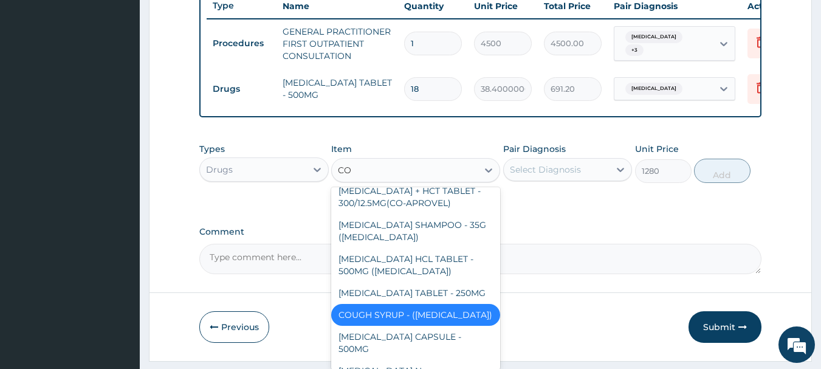
scroll to position [0, 0]
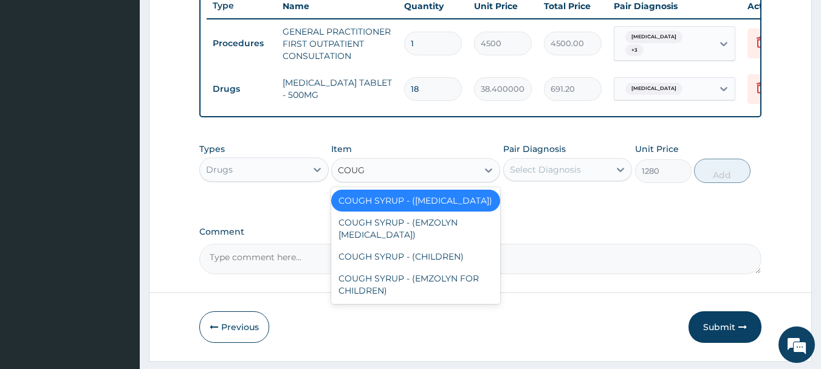
type input "COUGH"
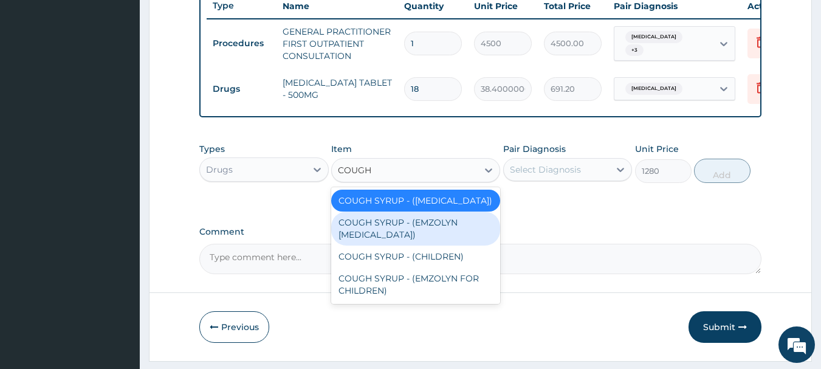
click at [418, 238] on div "COUGH SYRUP - (EMZOLYN EXPECTORANT)" at bounding box center [415, 229] width 169 height 34
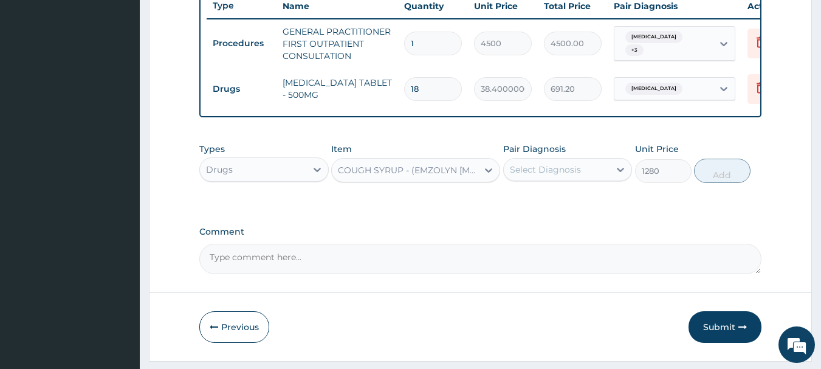
click at [523, 189] on div "Types Drugs Item COUGH SYRUP - (EMZOLYN EXPECTORANT) Pair Diagnosis Select Diag…" at bounding box center [480, 163] width 563 height 52
click at [527, 179] on div "Select Diagnosis" at bounding box center [557, 169] width 106 height 19
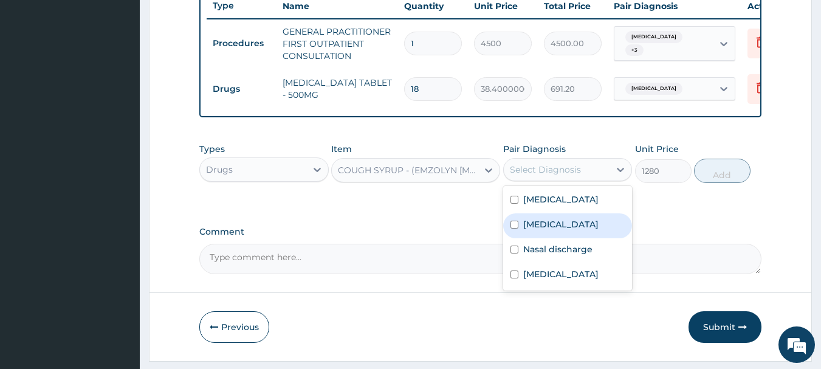
click at [530, 224] on div "Falciparum malaria" at bounding box center [568, 225] width 130 height 25
checkbox input "false"
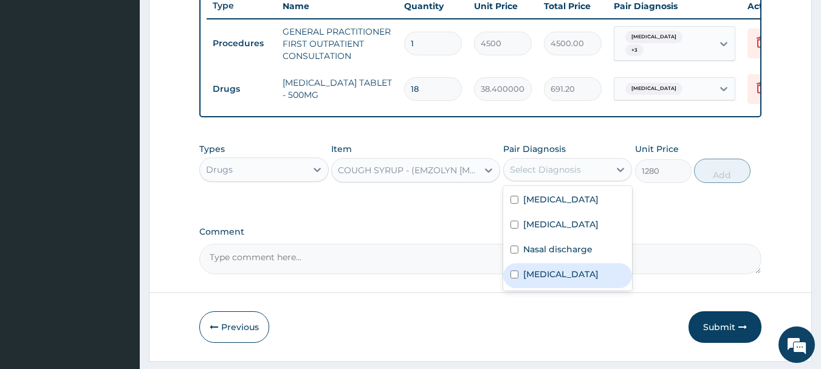
click at [544, 280] on label "Upper respiratory infection" at bounding box center [561, 274] width 75 height 12
checkbox input "true"
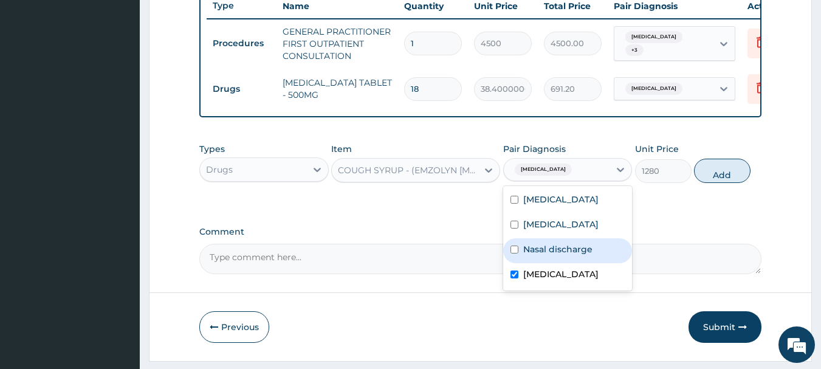
click at [539, 255] on label "Nasal discharge" at bounding box center [558, 249] width 69 height 12
checkbox input "true"
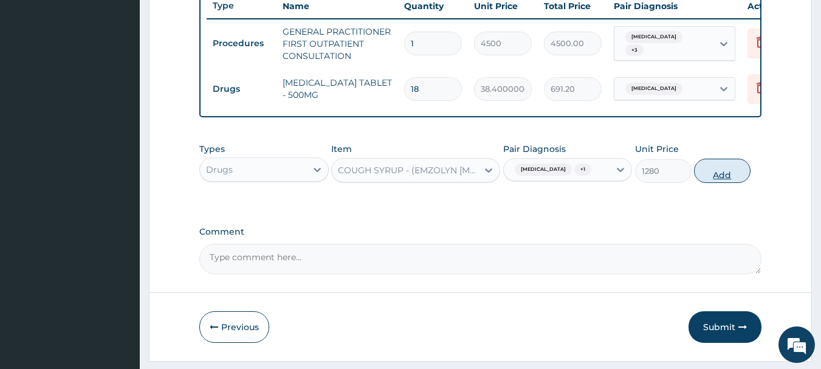
click at [711, 183] on button "Add" at bounding box center [722, 171] width 57 height 24
type input "0"
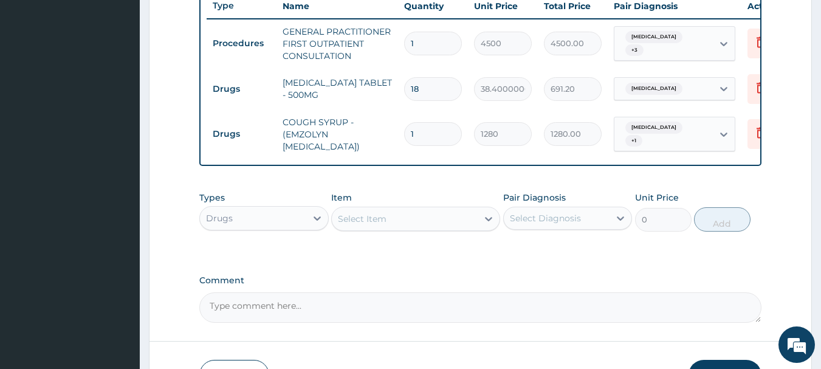
click at [460, 198] on div "Types Drugs Item Select Item Pair Diagnosis Select Diagnosis Unit Price 0 Add" at bounding box center [480, 211] width 563 height 52
click at [455, 220] on div "Select Item" at bounding box center [405, 218] width 146 height 19
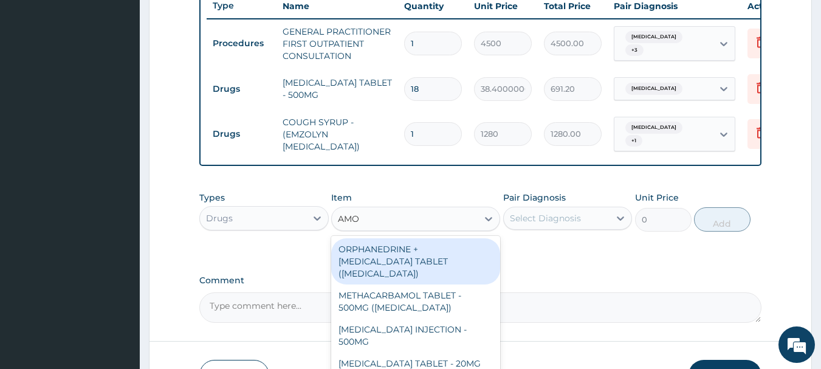
type input "AMOX"
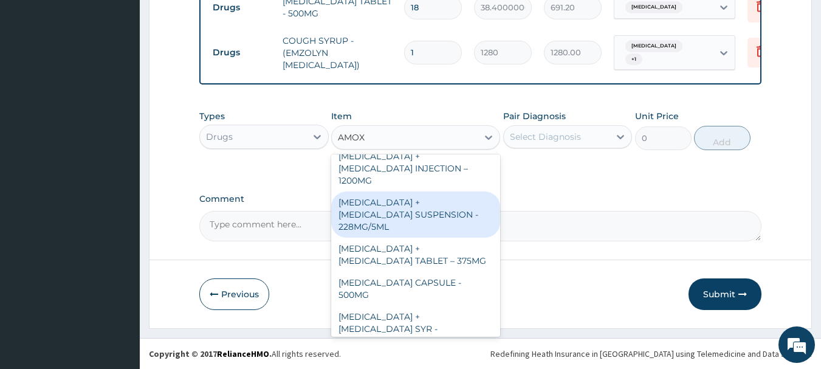
scroll to position [448, 0]
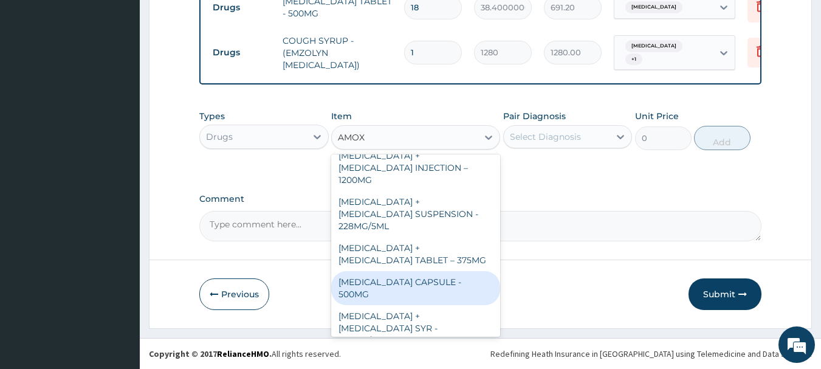
click at [395, 271] on div "AMOXICILLIN CAPSULE - 500MG" at bounding box center [415, 288] width 169 height 34
type input "128"
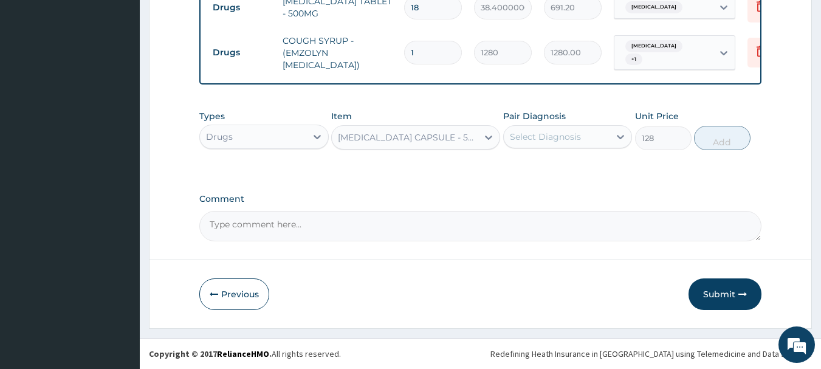
click at [561, 136] on div "Select Diagnosis" at bounding box center [545, 137] width 71 height 12
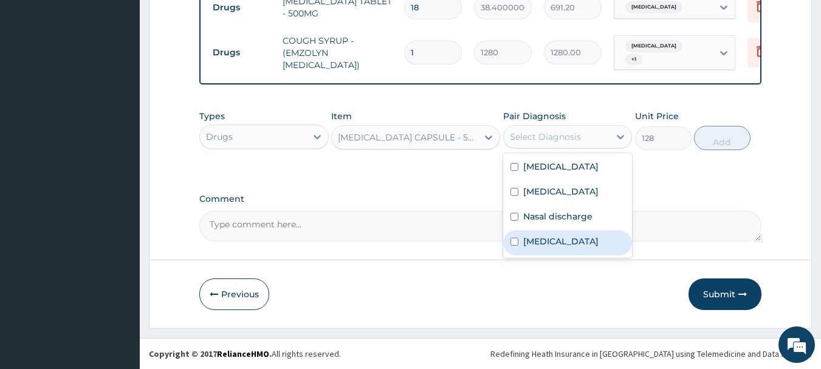
click at [555, 243] on label "Upper respiratory infection" at bounding box center [561, 241] width 75 height 12
checkbox input "true"
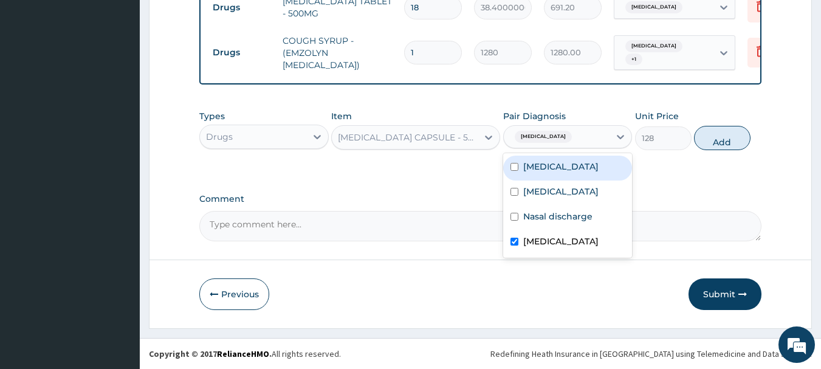
click at [530, 173] on div "Sepsis" at bounding box center [568, 168] width 130 height 25
checkbox input "true"
click at [722, 135] on div "Types Drugs Item AMOXICILLIN CAPSULE - 500MG Pair Diagnosis option Sepsis, sele…" at bounding box center [480, 130] width 563 height 52
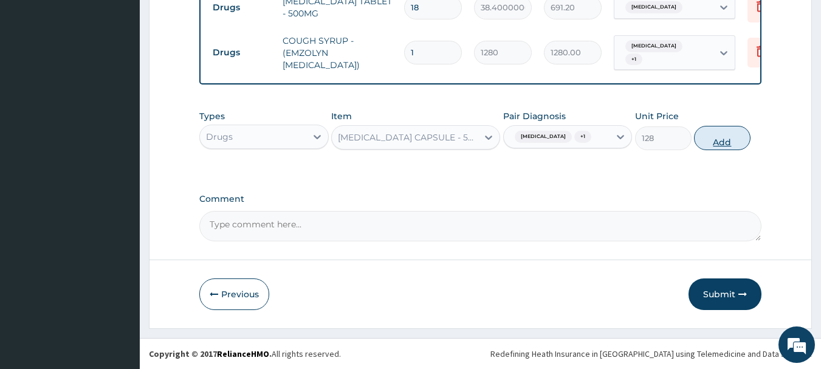
click at [720, 141] on button "Add" at bounding box center [722, 138] width 57 height 24
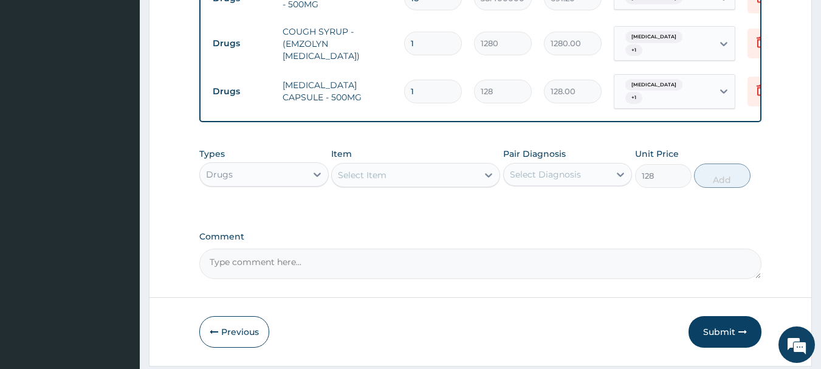
type input "0"
type input "15"
type input "1920.00"
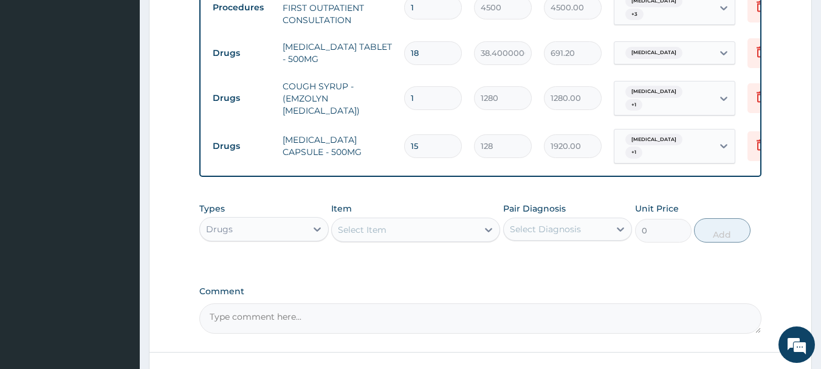
scroll to position [603, 0]
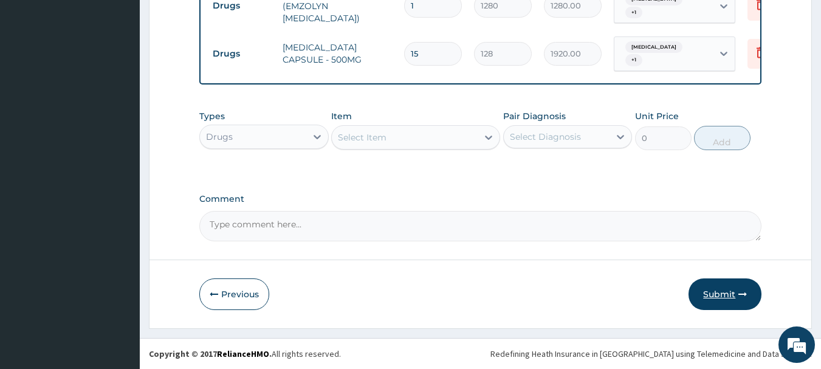
type input "15"
click at [739, 298] on icon "button" at bounding box center [743, 294] width 9 height 9
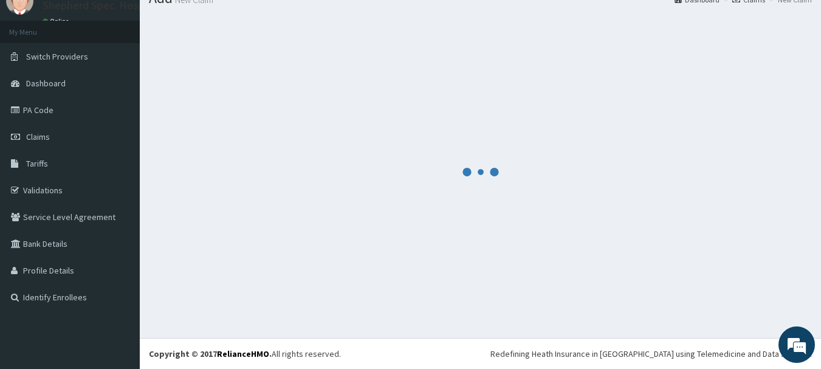
scroll to position [49, 0]
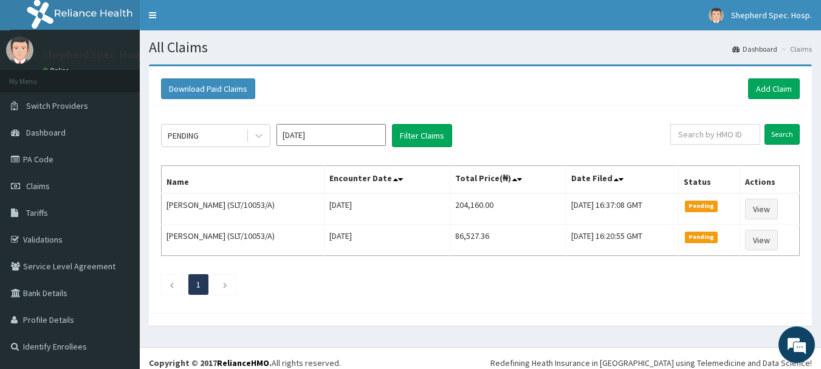
click at [529, 106] on div "PENDING Sep 2025 Filter Claims Search Name Encounter Date Total Price(₦) Date F…" at bounding box center [480, 206] width 651 height 201
click at [776, 89] on link "Add Claim" at bounding box center [775, 88] width 52 height 21
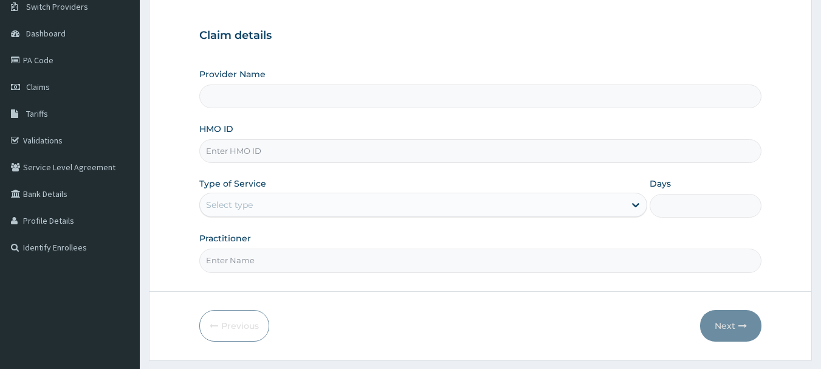
scroll to position [122, 0]
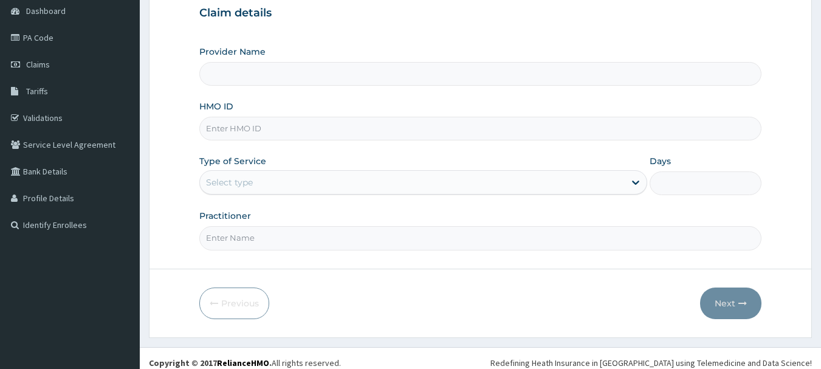
click at [367, 133] on input "HMO ID" at bounding box center [480, 129] width 563 height 24
paste input "PPY/10039/C"
type input "PPY/10039/C"
type input "Shepherd Specialist Hospital(festac)"
type input "PPY/10039/C"
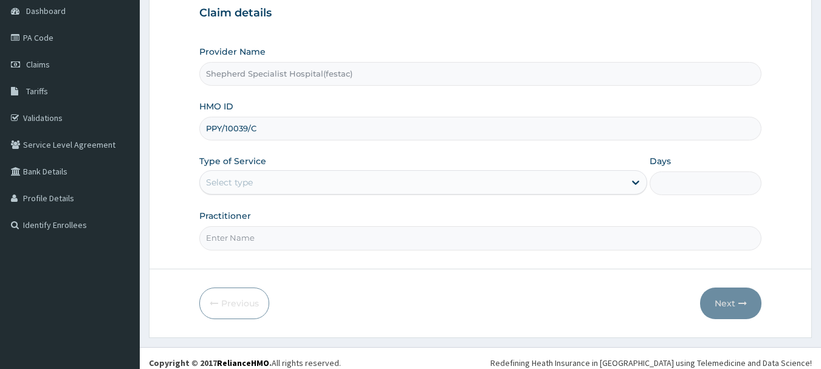
click at [358, 176] on div "Select type" at bounding box center [412, 182] width 425 height 19
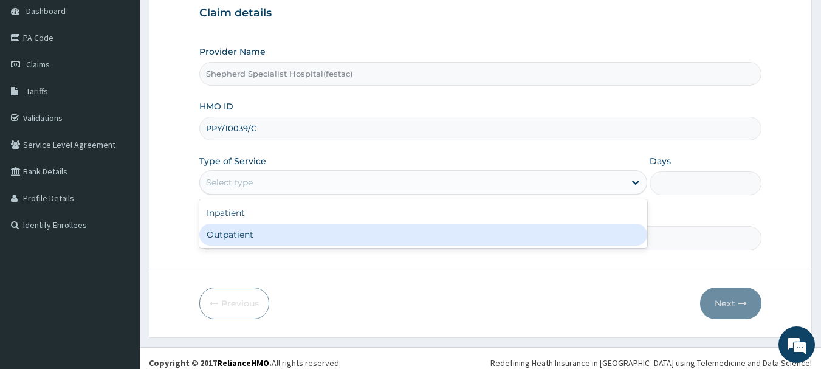
click at [285, 236] on div "Outpatient" at bounding box center [423, 235] width 448 height 22
type input "1"
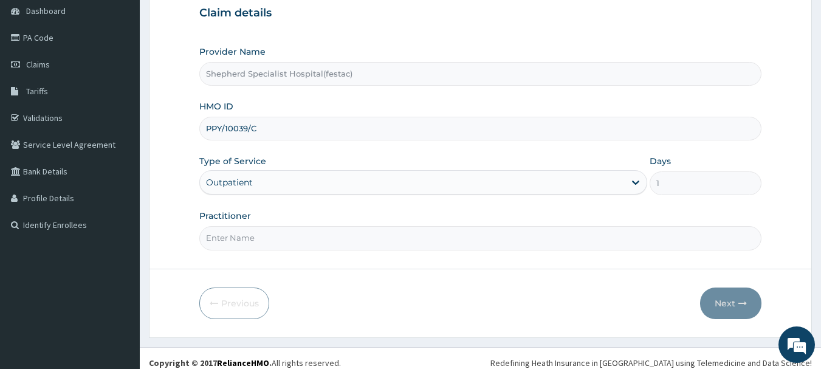
click at [285, 237] on input "Practitioner" at bounding box center [480, 238] width 563 height 24
type input "DR [PERSON_NAME]"
click at [734, 293] on button "Next" at bounding box center [730, 304] width 61 height 32
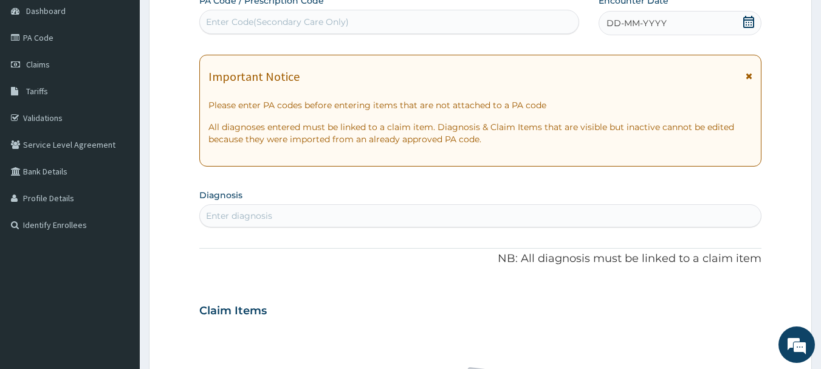
click at [752, 22] on icon at bounding box center [749, 22] width 11 height 12
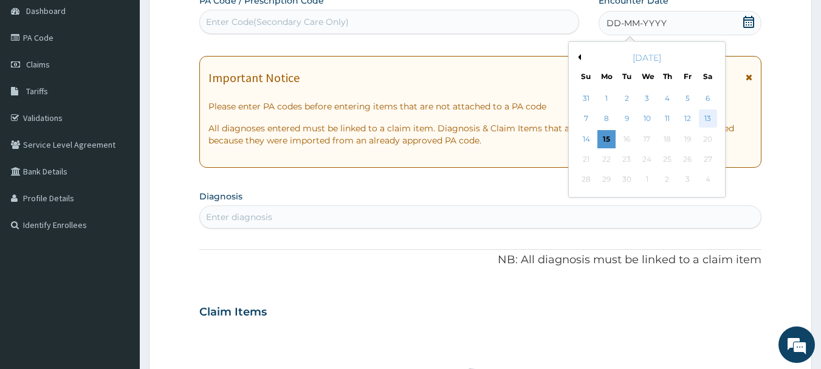
click at [715, 119] on div "13" at bounding box center [708, 119] width 18 height 18
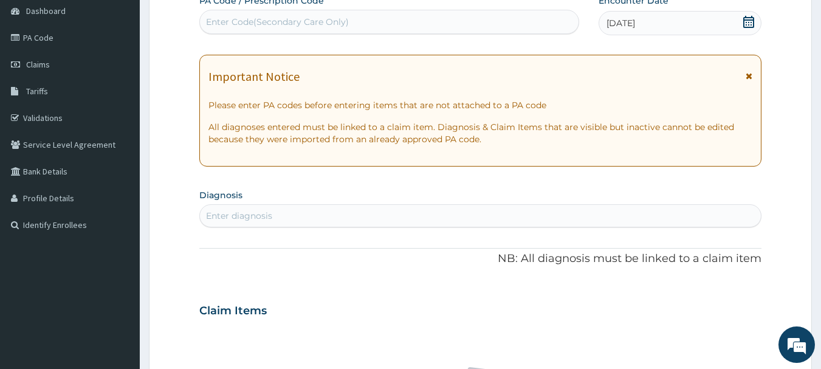
click at [455, 214] on div "Enter diagnosis" at bounding box center [481, 215] width 562 height 19
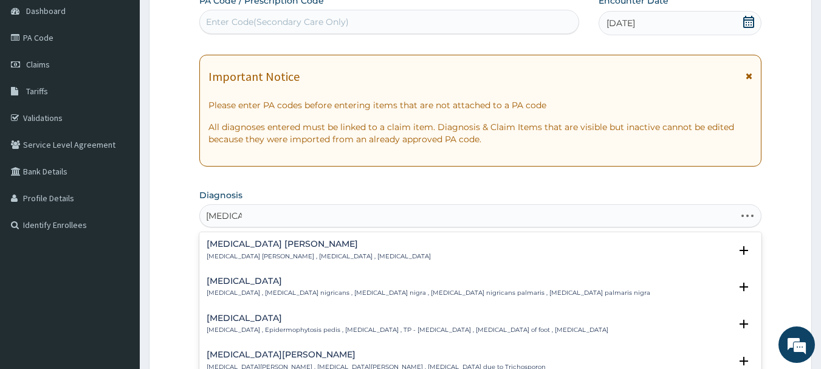
type input "[MEDICAL_DATA] CO"
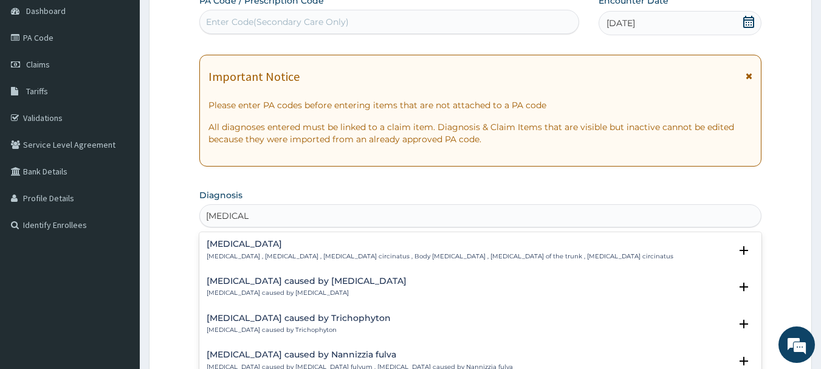
click at [313, 255] on p "[MEDICAL_DATA] , [MEDICAL_DATA] , [MEDICAL_DATA] circinatus , Body [MEDICAL_DAT…" at bounding box center [440, 256] width 467 height 9
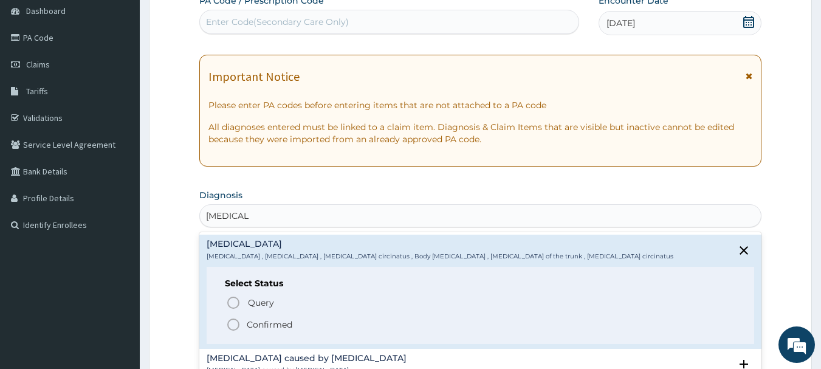
drag, startPoint x: 233, startPoint y: 327, endPoint x: 198, endPoint y: 217, distance: 115.6
click at [233, 327] on icon "status option filled" at bounding box center [233, 324] width 15 height 15
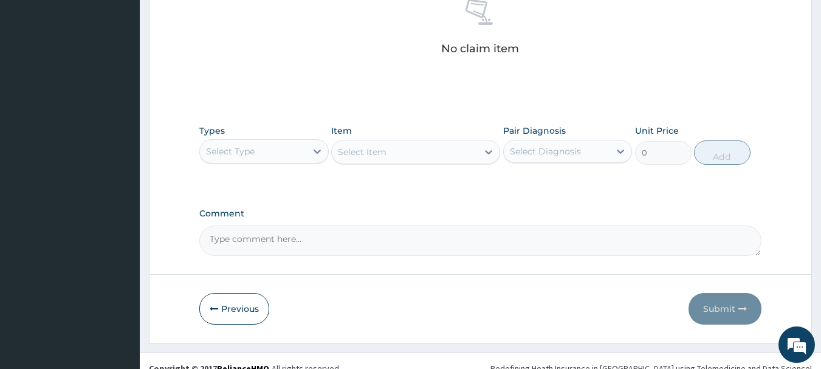
scroll to position [508, 0]
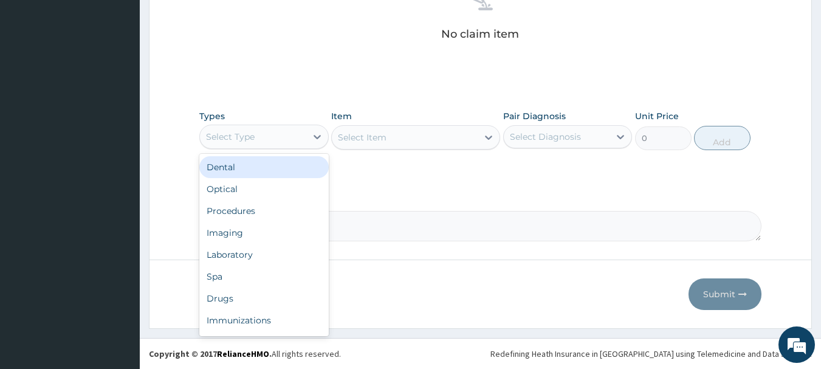
click at [258, 128] on div "Select Type" at bounding box center [253, 136] width 106 height 19
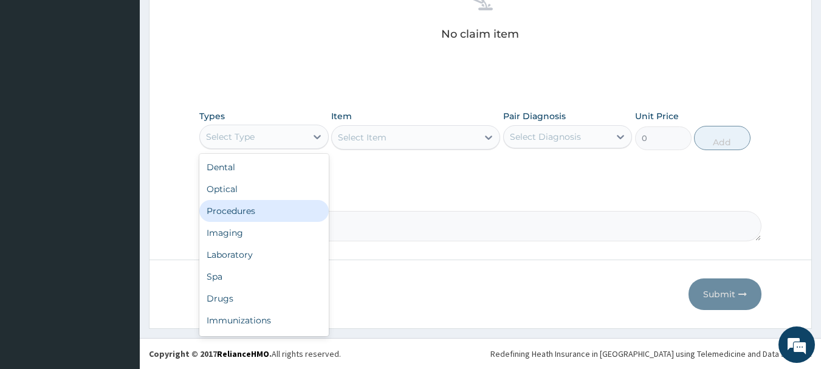
click at [257, 218] on div "Procedures" at bounding box center [264, 211] width 130 height 22
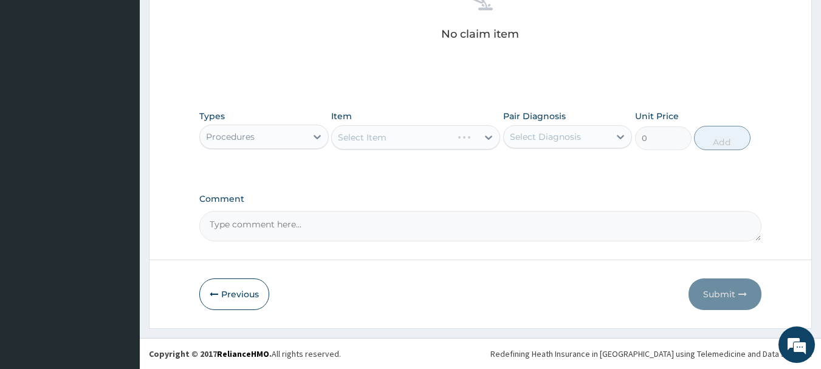
click at [394, 145] on div "Select Item" at bounding box center [415, 137] width 169 height 24
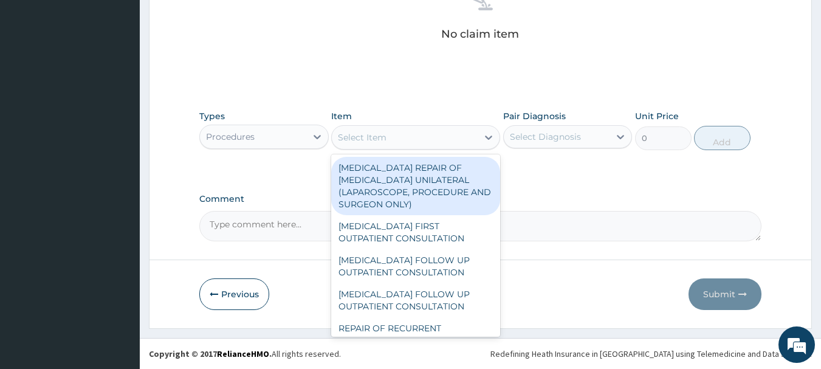
click at [391, 130] on div "Select Item" at bounding box center [405, 137] width 146 height 19
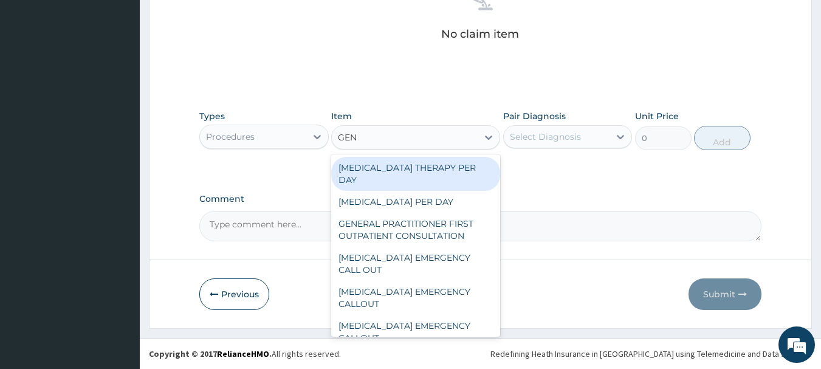
type input "GENE"
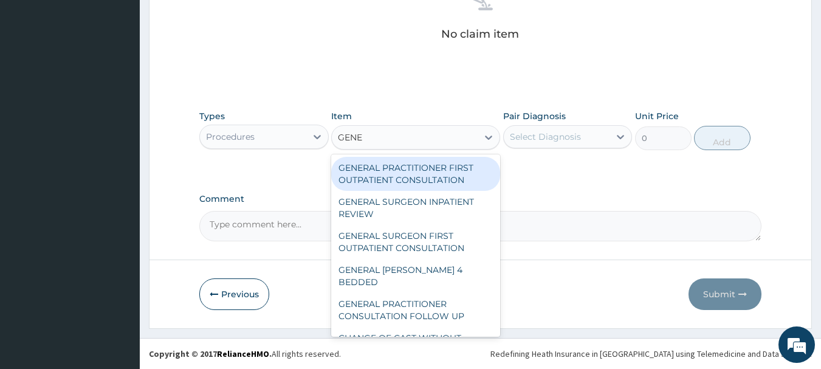
click at [405, 183] on div "GENERAL PRACTITIONER FIRST OUTPATIENT CONSULTATION" at bounding box center [415, 174] width 169 height 34
type input "4500"
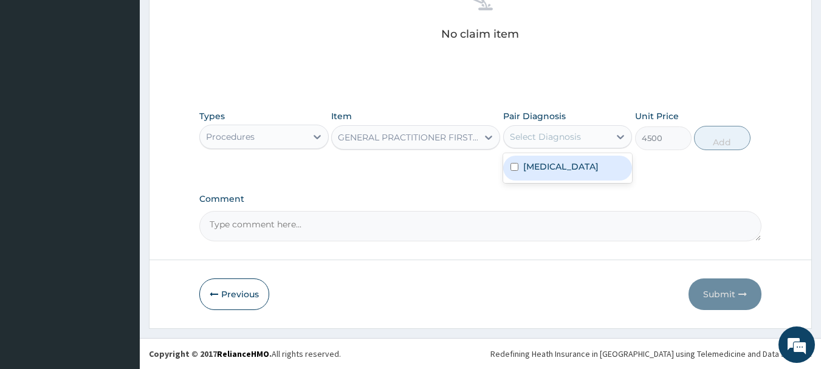
click at [545, 137] on div "Select Diagnosis" at bounding box center [545, 137] width 71 height 12
drag, startPoint x: 557, startPoint y: 167, endPoint x: 663, endPoint y: 157, distance: 106.2
click at [558, 167] on label "[MEDICAL_DATA]" at bounding box center [561, 167] width 75 height 12
checkbox input "true"
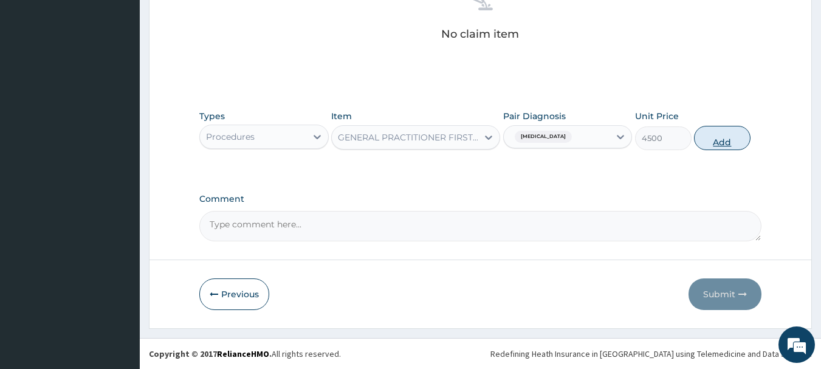
click at [710, 140] on button "Add" at bounding box center [722, 138] width 57 height 24
type input "0"
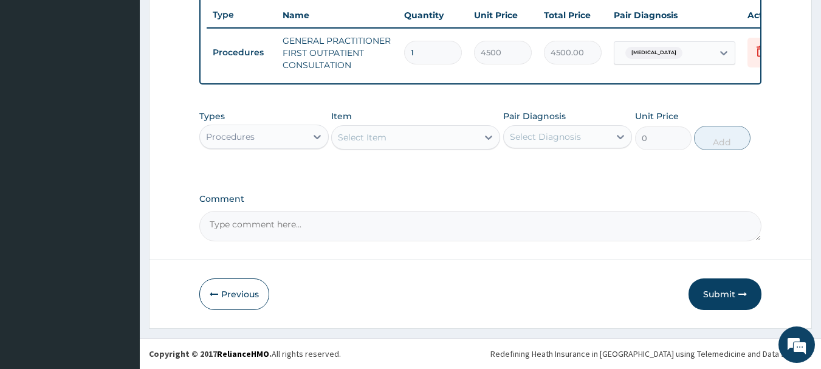
scroll to position [466, 0]
click at [395, 145] on div "Select Item" at bounding box center [405, 137] width 146 height 19
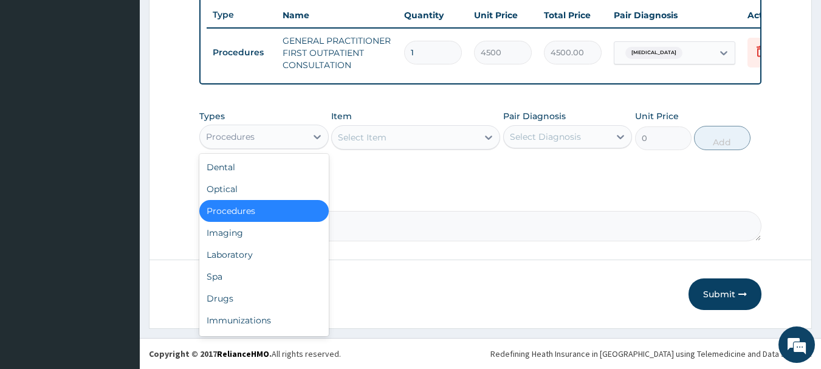
click at [227, 144] on div "Procedures" at bounding box center [253, 136] width 106 height 19
click at [235, 294] on div "Drugs" at bounding box center [264, 299] width 130 height 22
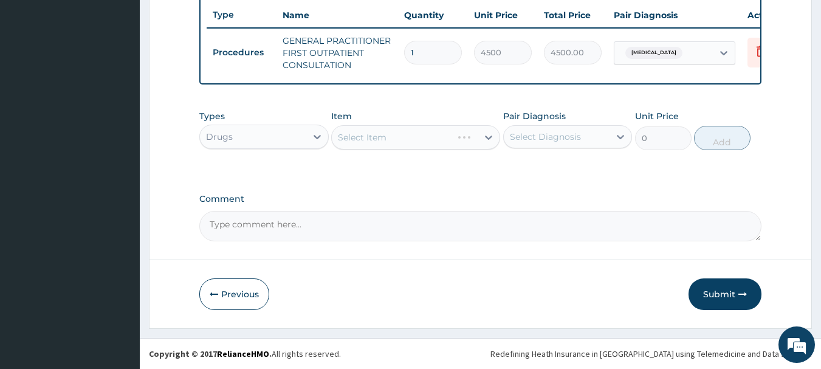
click at [365, 139] on div "Select Item" at bounding box center [415, 137] width 169 height 24
click at [435, 133] on div "Select Item" at bounding box center [415, 137] width 169 height 24
click at [435, 133] on div "Select Item" at bounding box center [405, 137] width 146 height 19
type input "F"
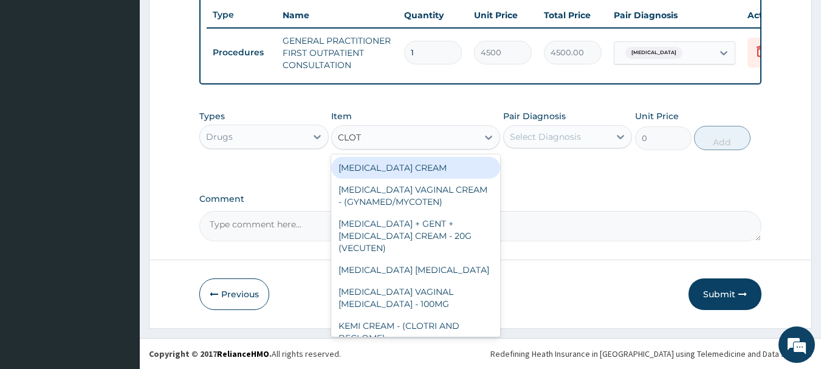
type input "CLOTR"
click at [430, 165] on div "[MEDICAL_DATA] CREAM" at bounding box center [415, 168] width 169 height 22
type input "1280"
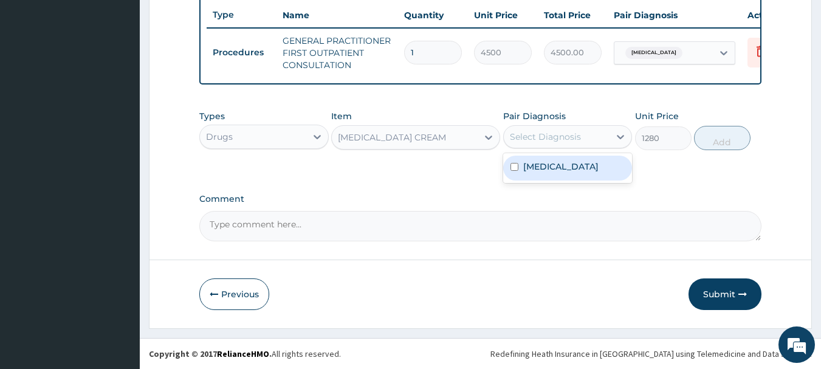
click at [576, 140] on div "Select Diagnosis" at bounding box center [545, 137] width 71 height 12
click at [569, 148] on div "Pair Diagnosis option [MEDICAL_DATA], selected. Select is focused ,type to refi…" at bounding box center [568, 130] width 130 height 40
drag, startPoint x: 568, startPoint y: 137, endPoint x: 569, endPoint y: 152, distance: 14.6
click at [568, 139] on div "Select Diagnosis" at bounding box center [545, 137] width 71 height 12
drag, startPoint x: 572, startPoint y: 165, endPoint x: 724, endPoint y: 153, distance: 151.8
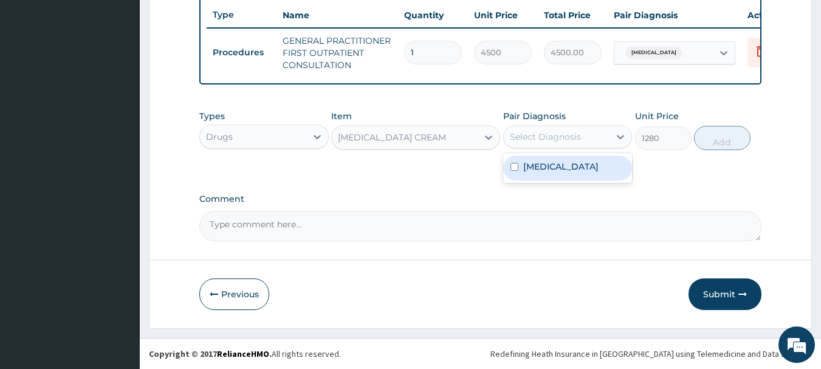
click at [573, 165] on label "[MEDICAL_DATA]" at bounding box center [561, 167] width 75 height 12
checkbox input "true"
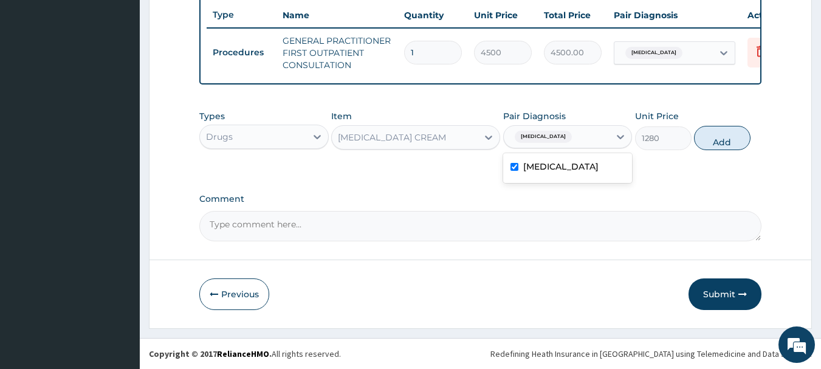
click at [742, 135] on button "Add" at bounding box center [722, 138] width 57 height 24
type input "0"
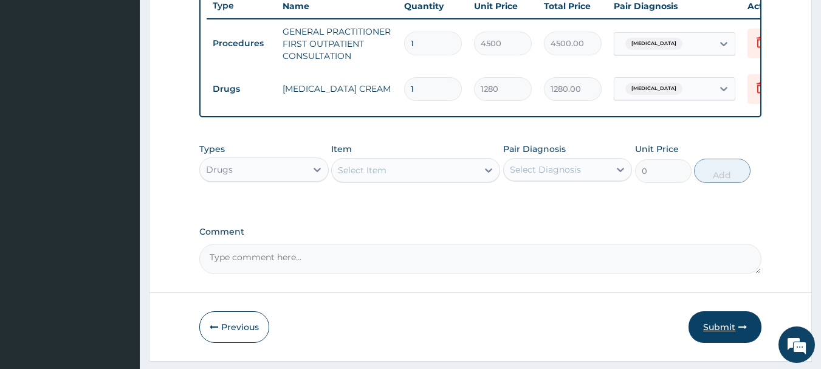
click at [717, 337] on button "Submit" at bounding box center [725, 327] width 73 height 32
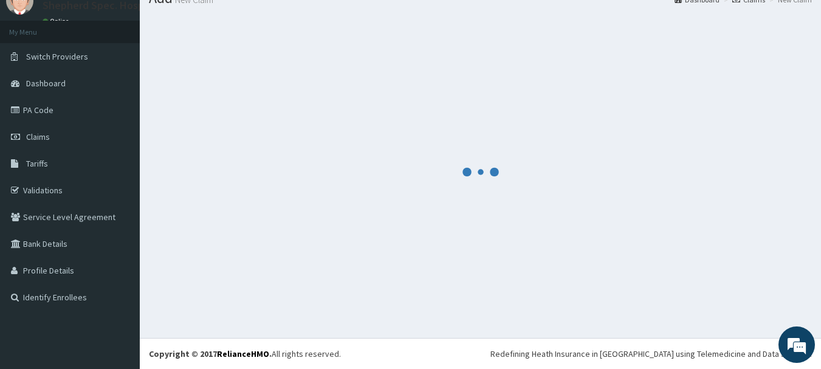
scroll to position [49, 0]
